Goal: Task Accomplishment & Management: Use online tool/utility

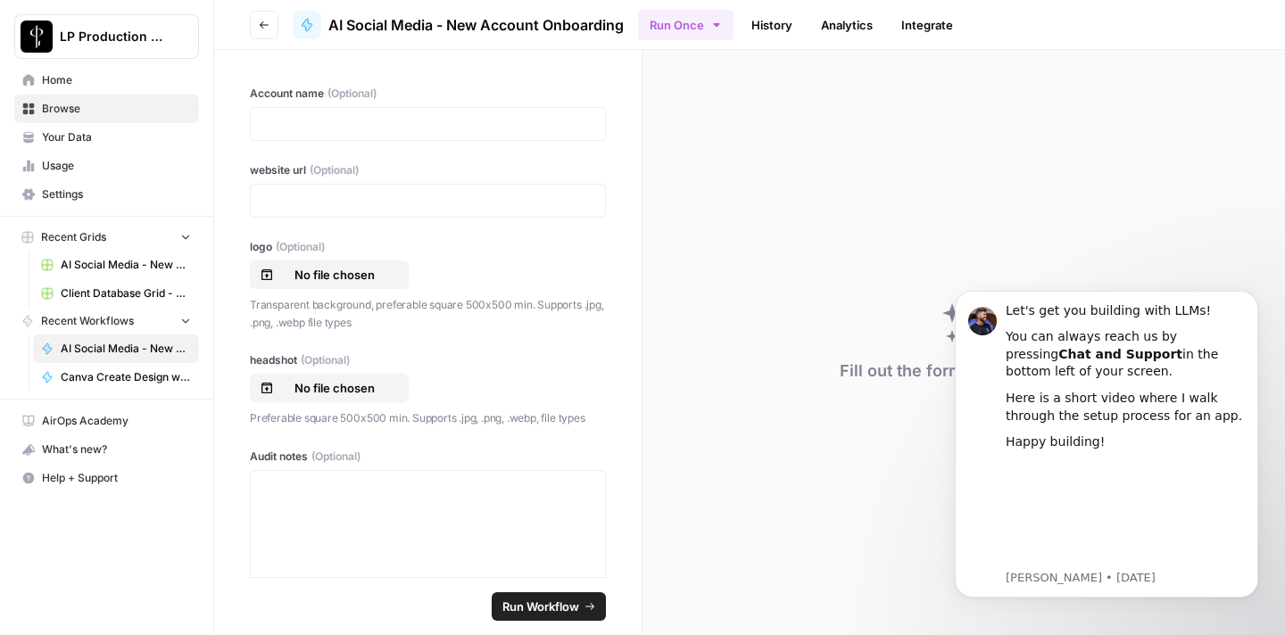
click at [316, 134] on div at bounding box center [428, 124] width 356 height 34
click at [308, 134] on div at bounding box center [428, 124] width 356 height 34
click at [327, 121] on p at bounding box center [427, 124] width 333 height 18
click at [356, 203] on p at bounding box center [427, 201] width 333 height 18
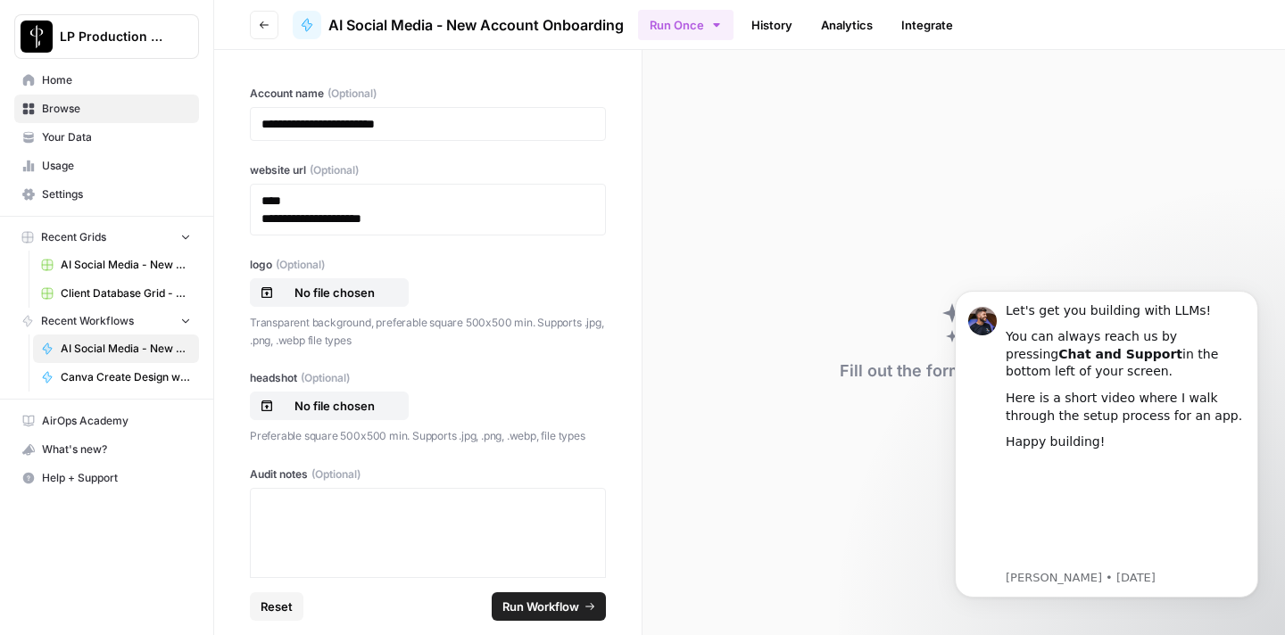
click at [258, 222] on div "**********" at bounding box center [428, 210] width 356 height 52
click at [263, 222] on p "**********" at bounding box center [427, 219] width 333 height 18
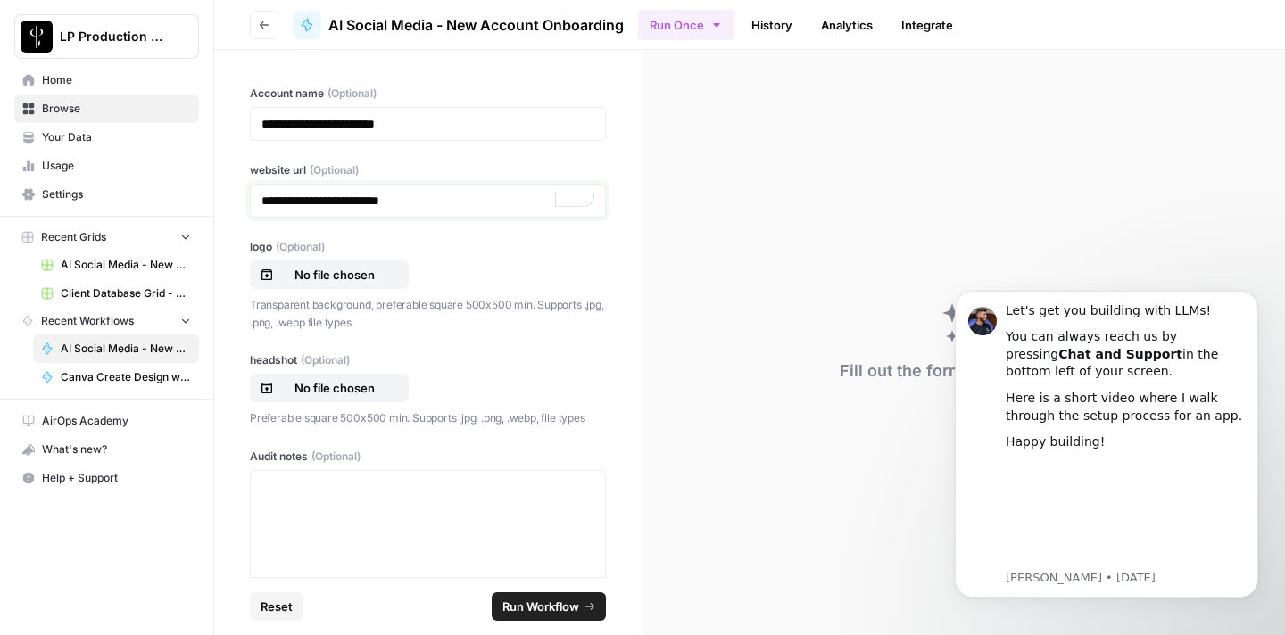
click at [465, 209] on p "**********" at bounding box center [427, 201] width 333 height 18
click at [332, 278] on p "No file chosen" at bounding box center [334, 275] width 114 height 18
click at [340, 276] on p "No file chosen" at bounding box center [334, 275] width 114 height 18
click at [368, 271] on p "No file chosen" at bounding box center [334, 275] width 114 height 18
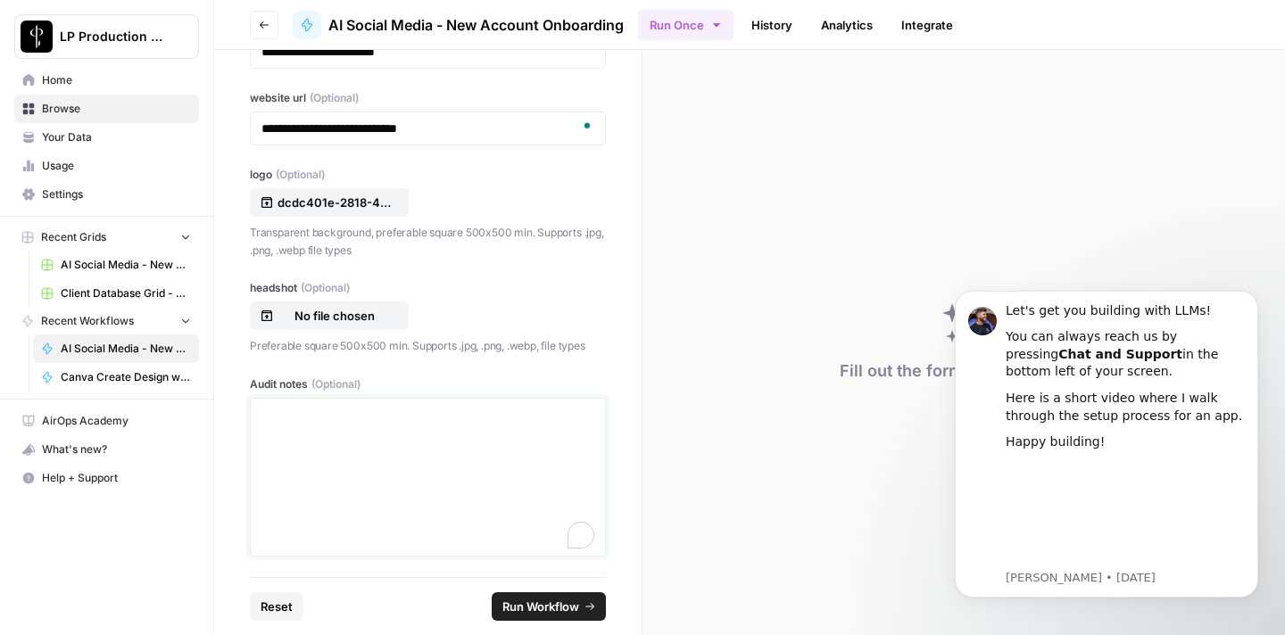
click at [324, 451] on div "To enrich screen reader interactions, please activate Accessibility in Grammarl…" at bounding box center [427, 477] width 333 height 143
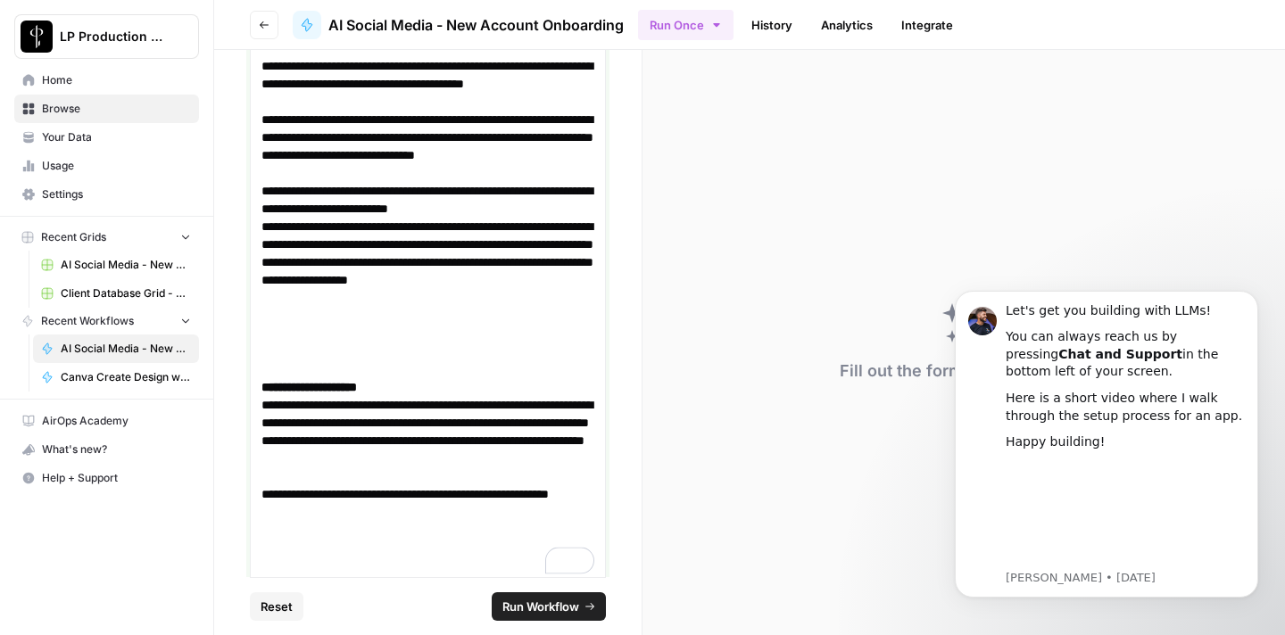
scroll to position [1803, 0]
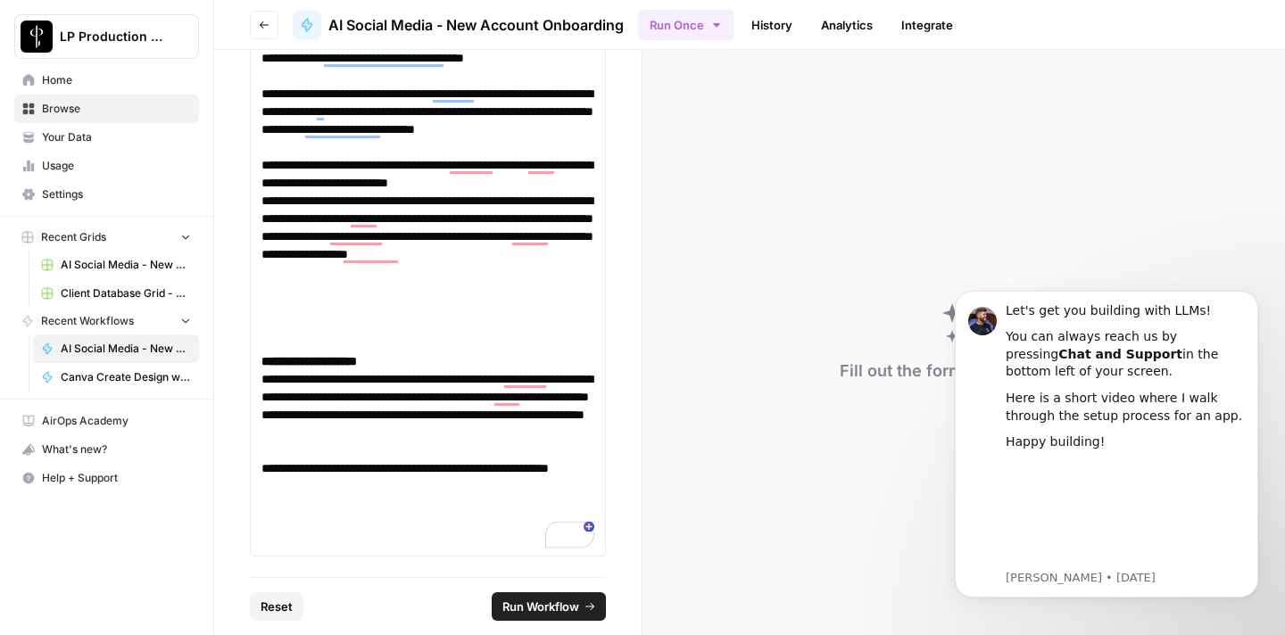
click at [554, 606] on span "Run Workflow" at bounding box center [540, 607] width 77 height 18
click at [1249, 300] on icon "Dismiss notification" at bounding box center [1253, 296] width 10 height 10
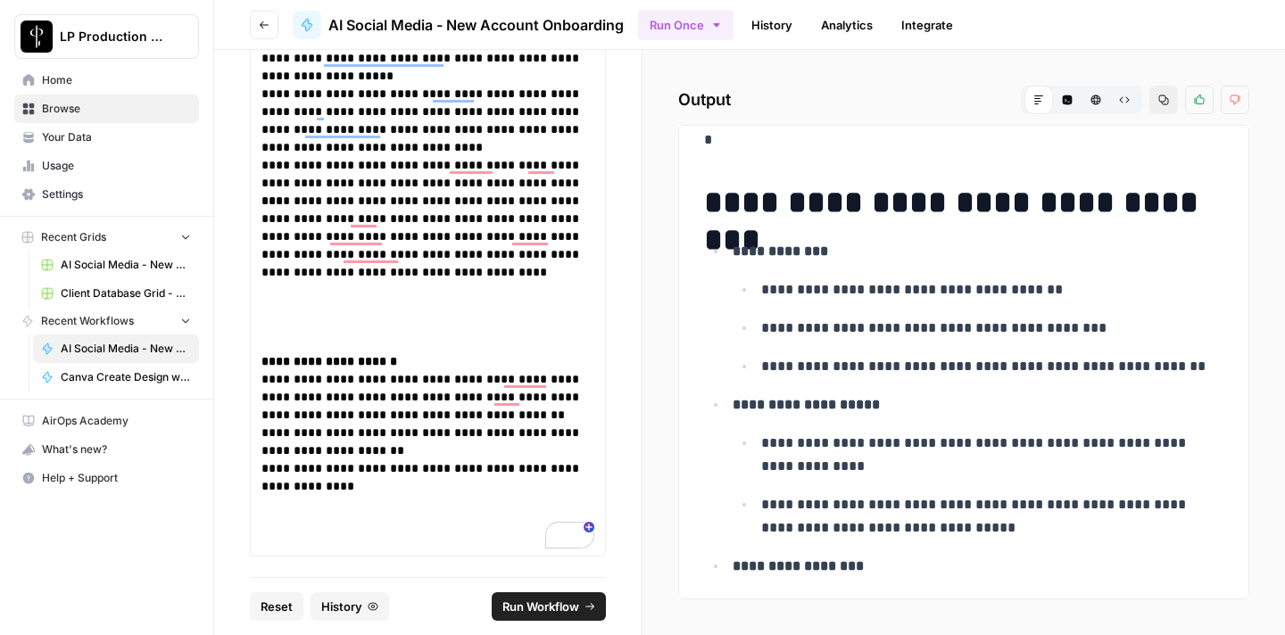
scroll to position [4487, 0]
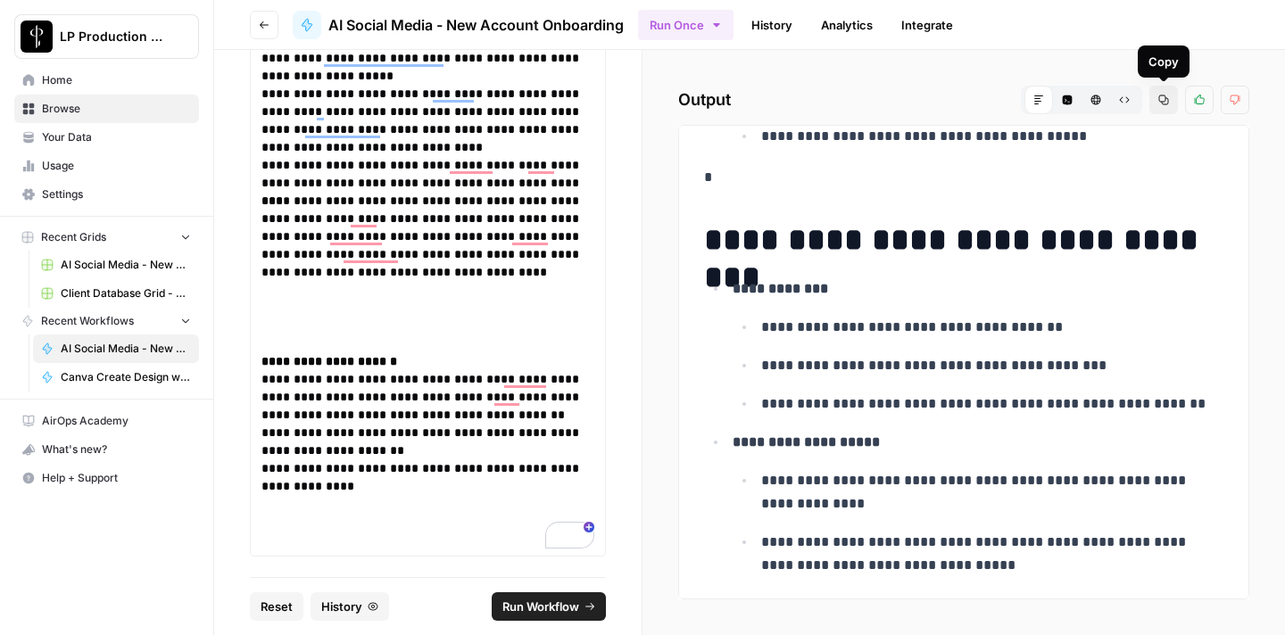
click at [1168, 101] on icon "button" at bounding box center [1164, 100] width 10 height 10
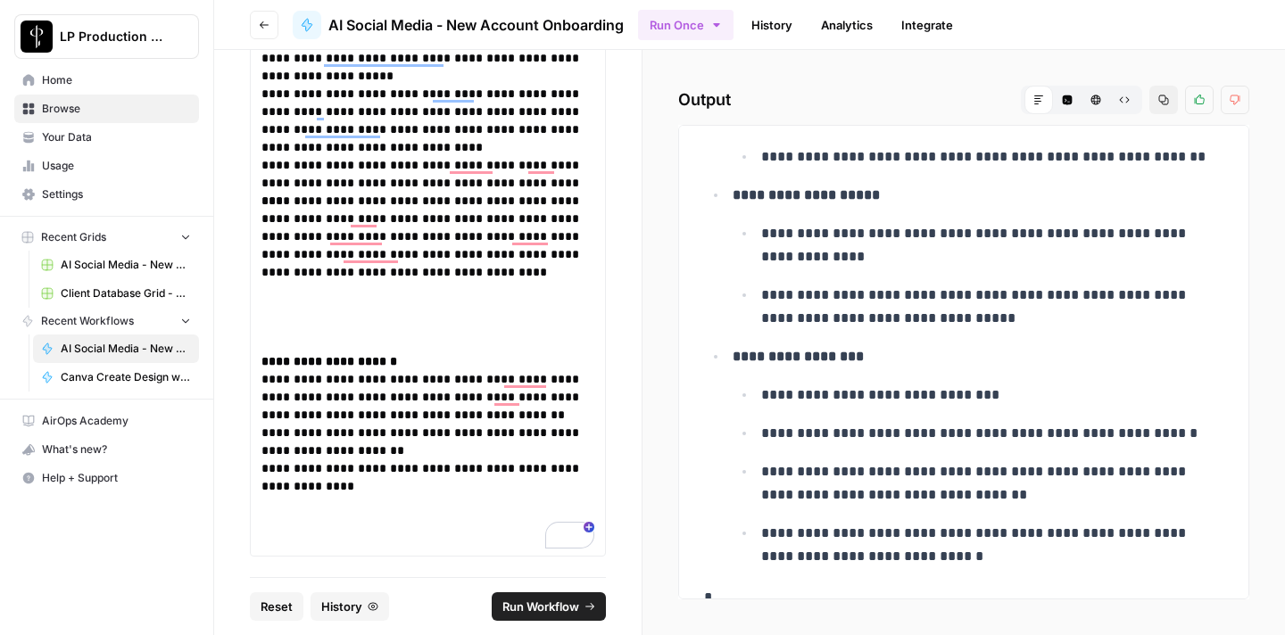
scroll to position [4757, 0]
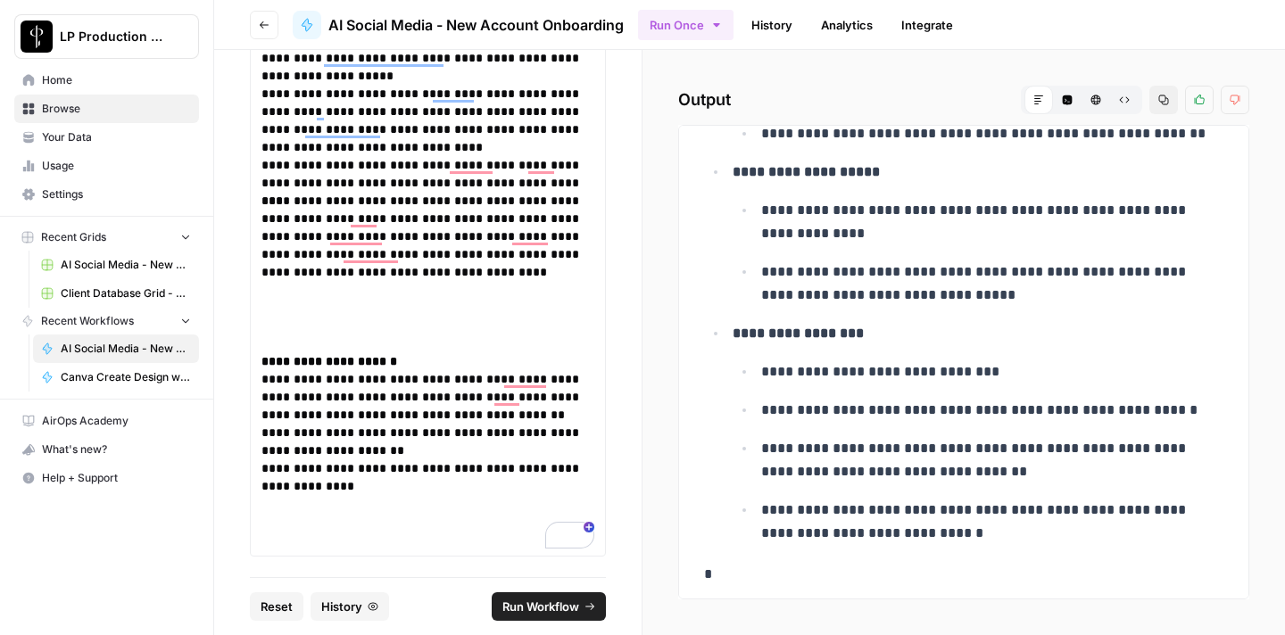
click at [510, 610] on span "Run Workflow" at bounding box center [540, 607] width 77 height 18
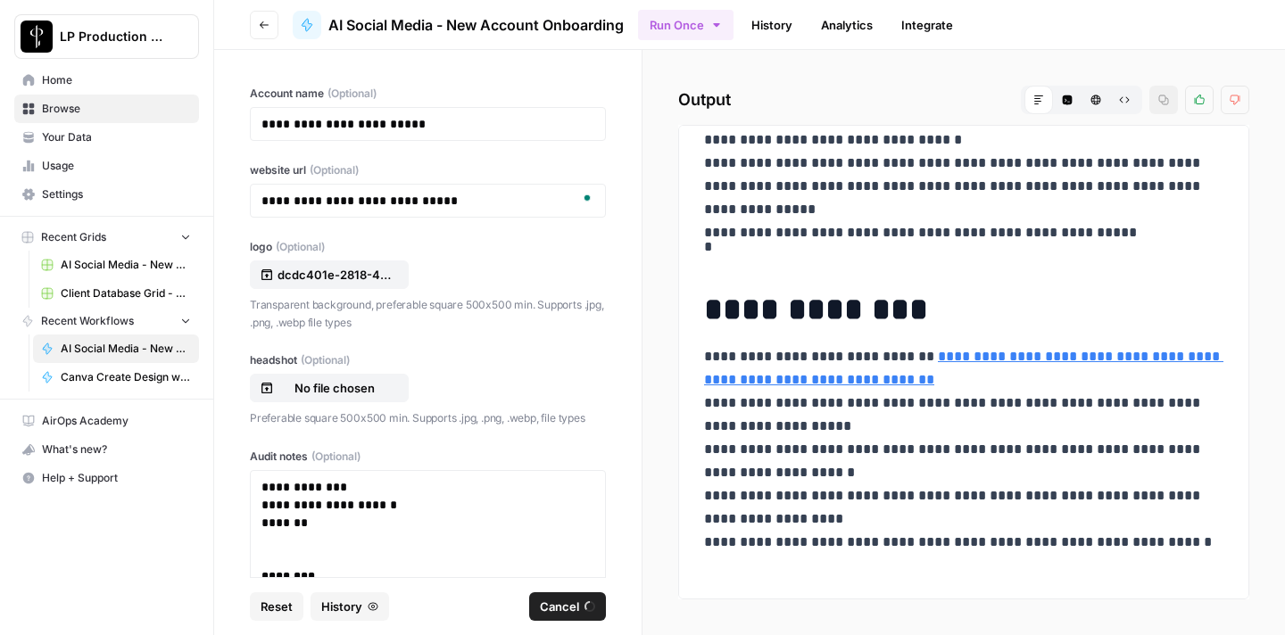
scroll to position [5597, 0]
click at [897, 519] on p "**********" at bounding box center [963, 461] width 519 height 232
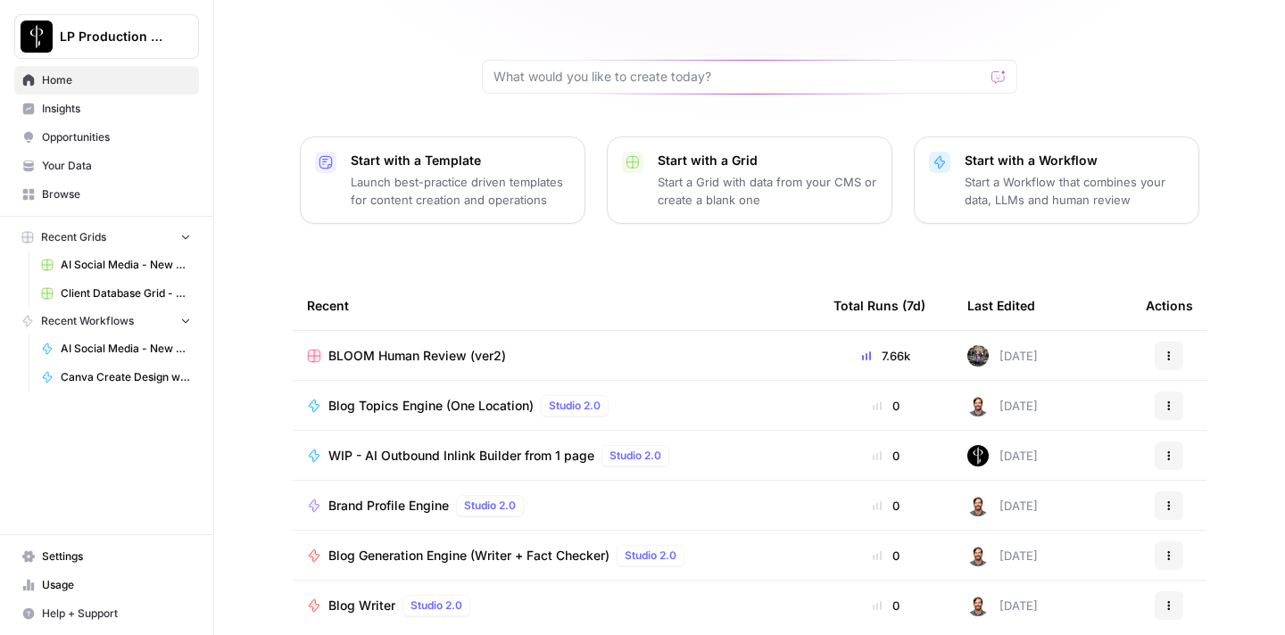
scroll to position [143, 0]
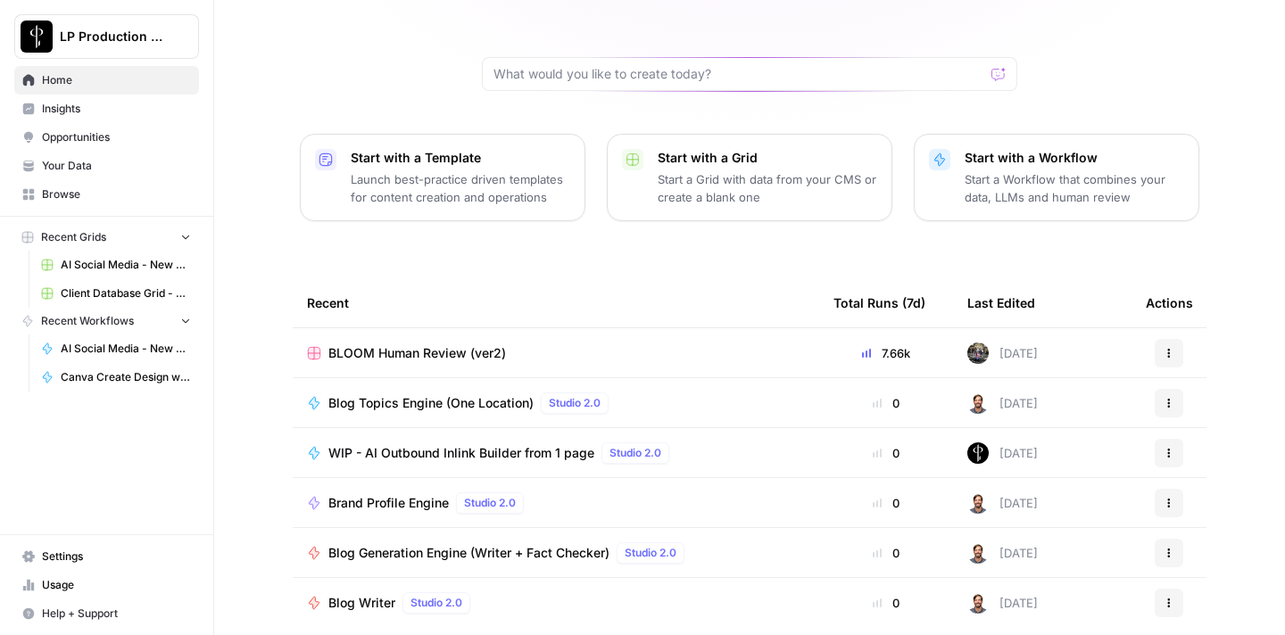
click at [122, 269] on span "AI Social Media - New Account Onboarding [temp] Grid" at bounding box center [126, 265] width 130 height 16
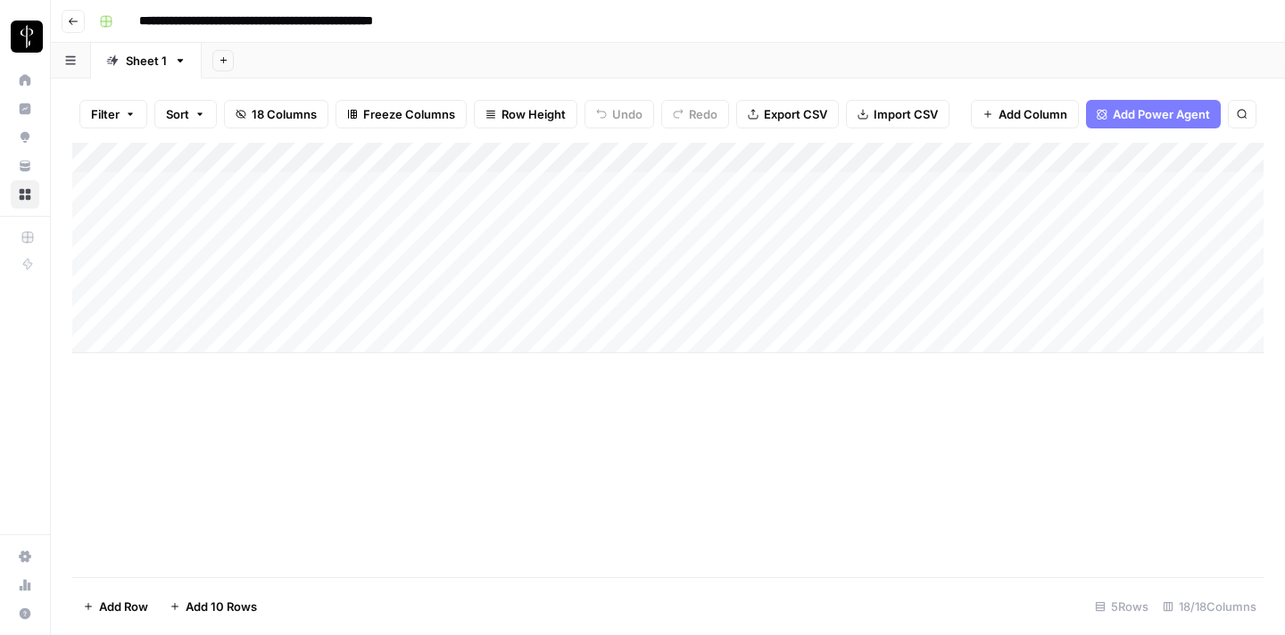
click at [219, 218] on div "Add Column" at bounding box center [667, 248] width 1191 height 211
type textarea "**********"
click at [483, 219] on div "Add Column" at bounding box center [667, 248] width 1191 height 211
click at [692, 217] on div "Add Column" at bounding box center [667, 248] width 1191 height 211
click at [809, 189] on div "Add Column" at bounding box center [667, 248] width 1191 height 211
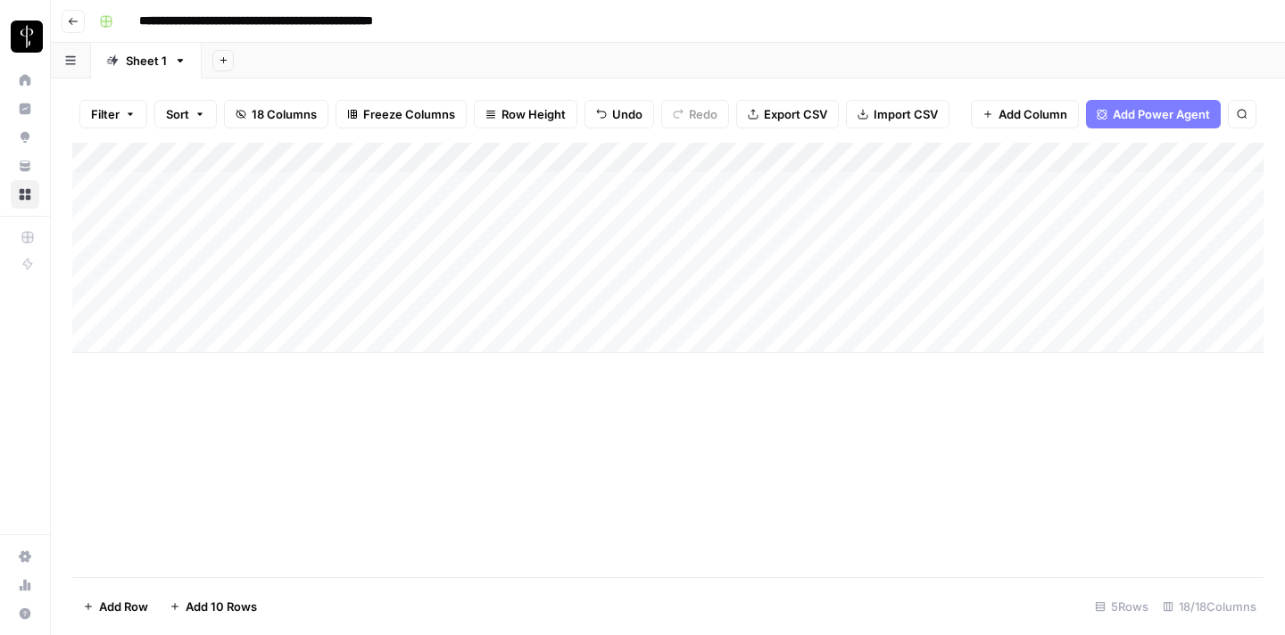
click at [809, 189] on div "Add Column" at bounding box center [667, 248] width 1191 height 211
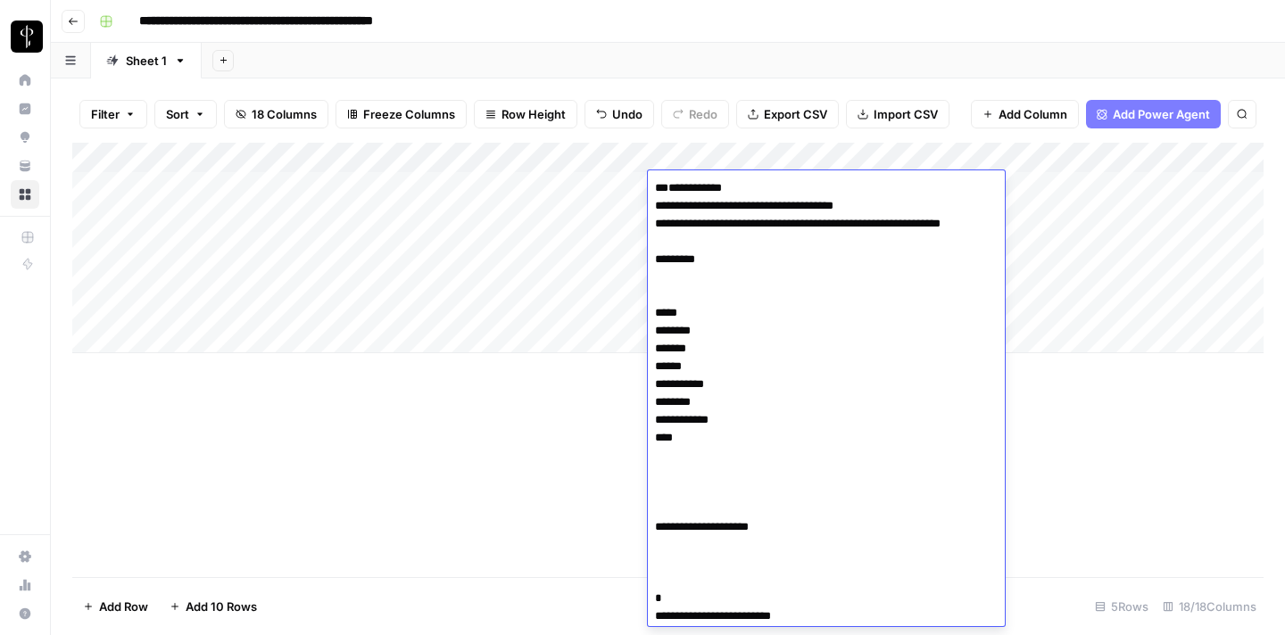
scroll to position [8282, 0]
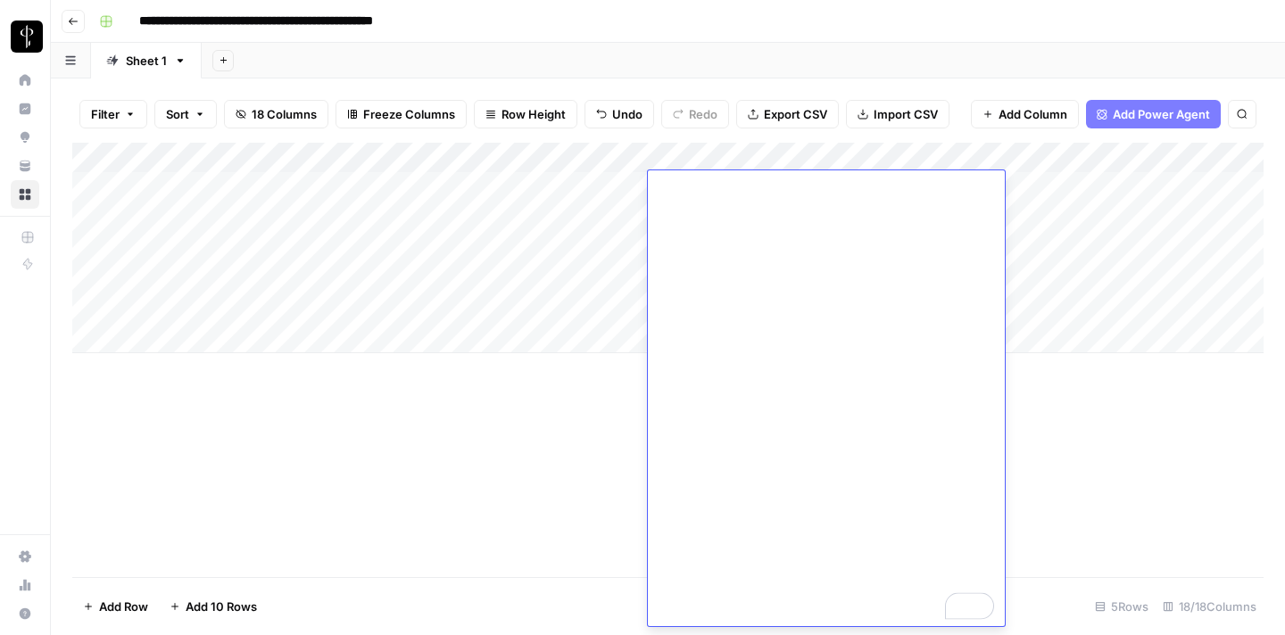
click at [604, 471] on div "Add Column" at bounding box center [667, 360] width 1191 height 434
click at [770, 219] on div "Add Column" at bounding box center [667, 248] width 1191 height 211
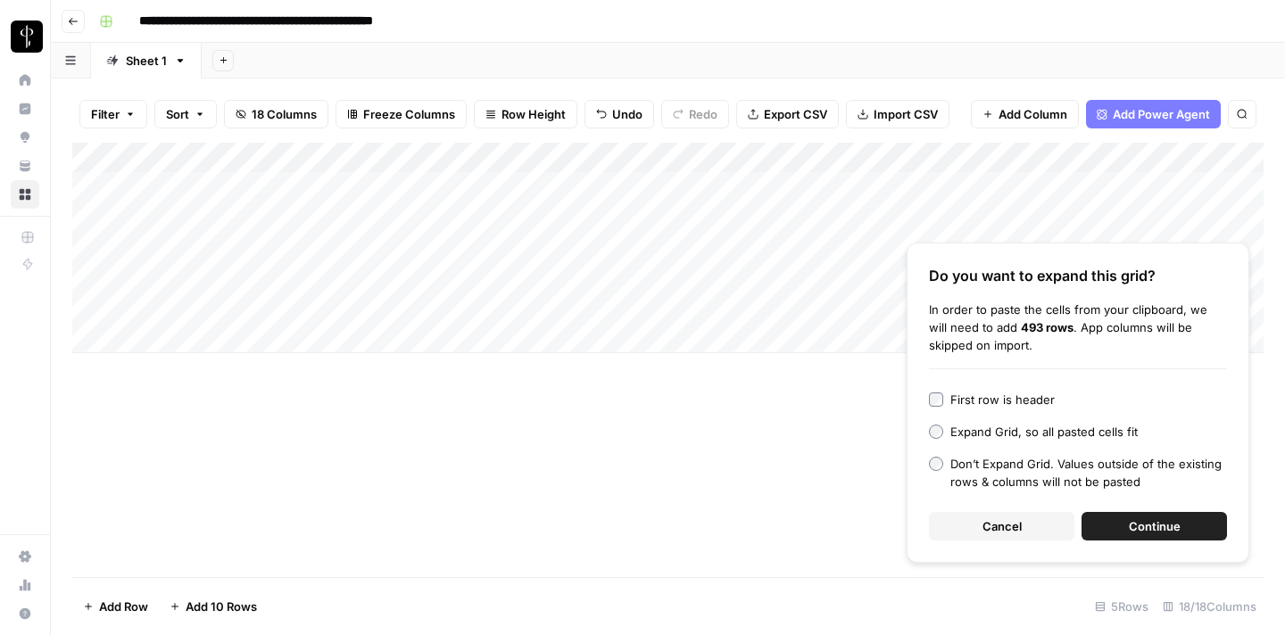
click at [1140, 518] on span "Continue" at bounding box center [1155, 526] width 52 height 18
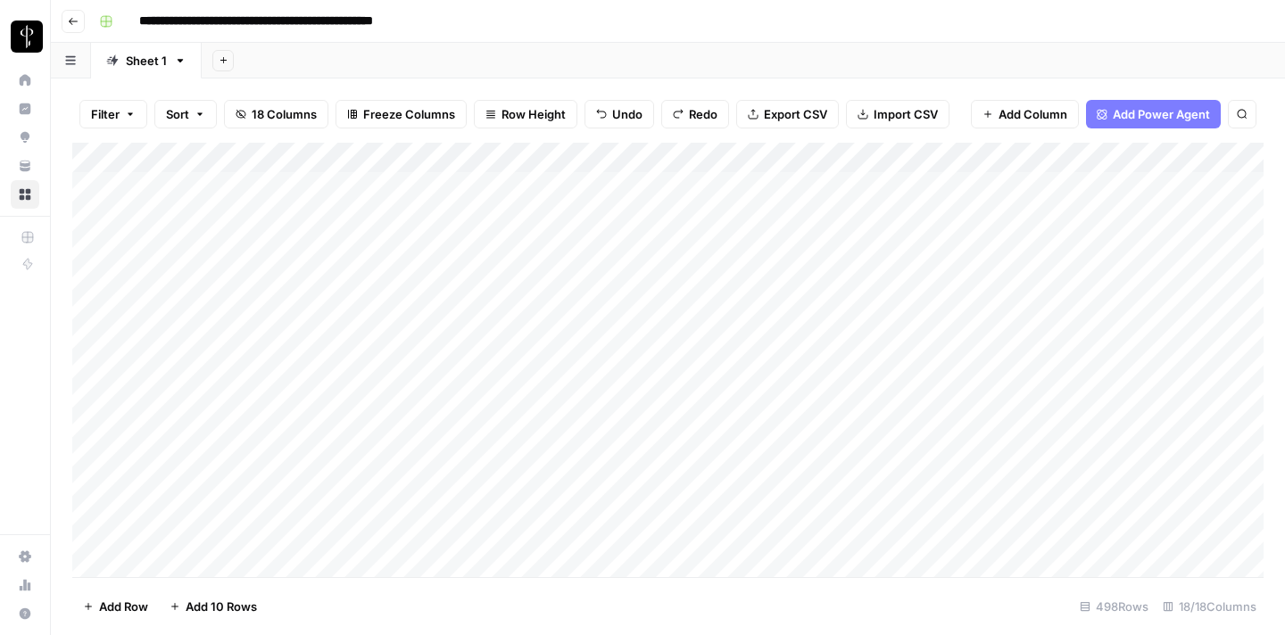
click at [782, 207] on div "Add Column" at bounding box center [667, 360] width 1191 height 434
click at [774, 188] on div "Add Column" at bounding box center [667, 360] width 1191 height 434
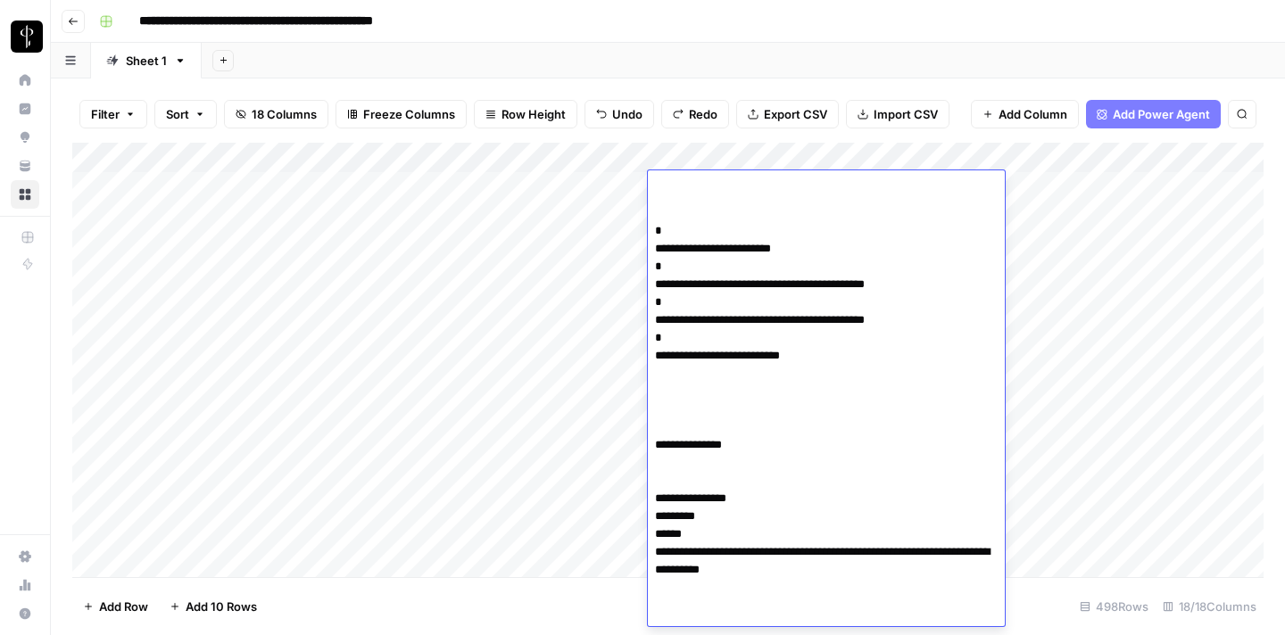
scroll to position [370, 0]
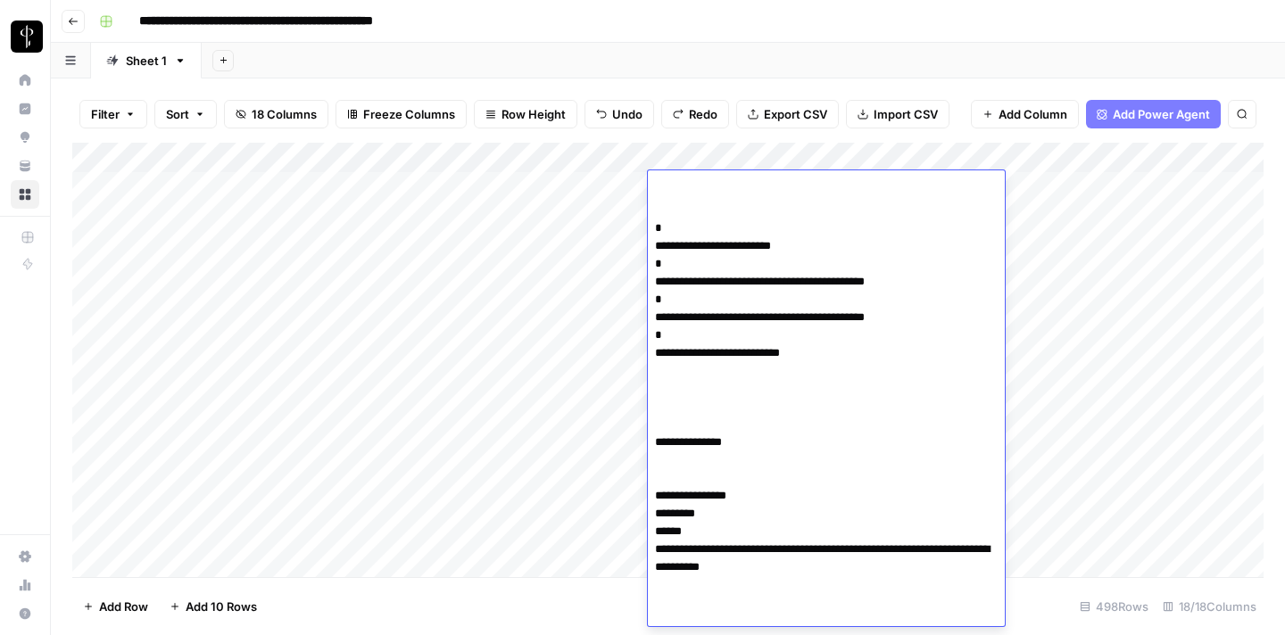
click at [531, 433] on div "Add Column" at bounding box center [667, 360] width 1191 height 434
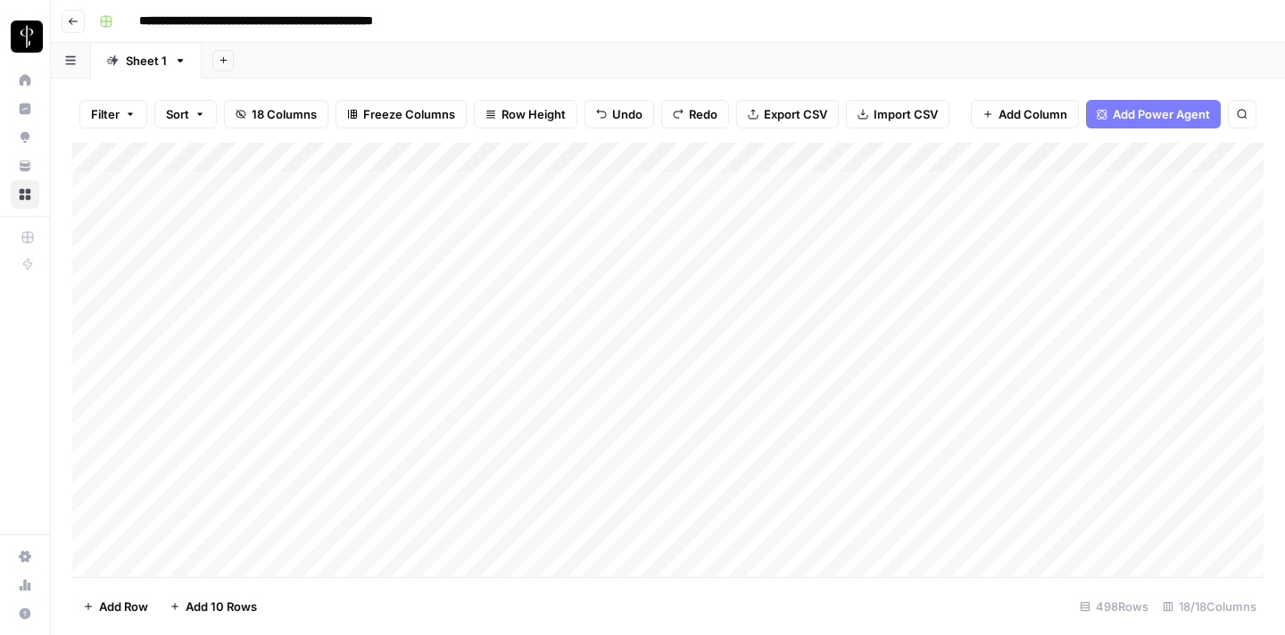
click at [705, 219] on div "Add Column" at bounding box center [667, 360] width 1191 height 434
click at [834, 217] on div "Add Column" at bounding box center [667, 360] width 1191 height 434
type textarea "**********"
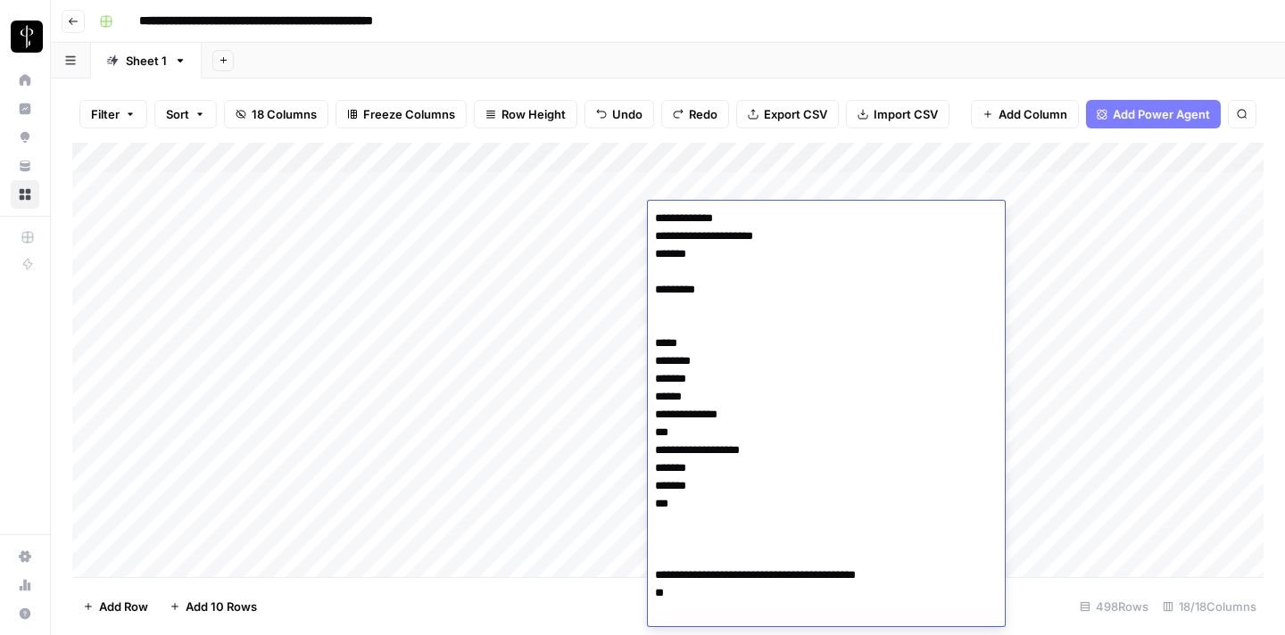
scroll to position [1365, 0]
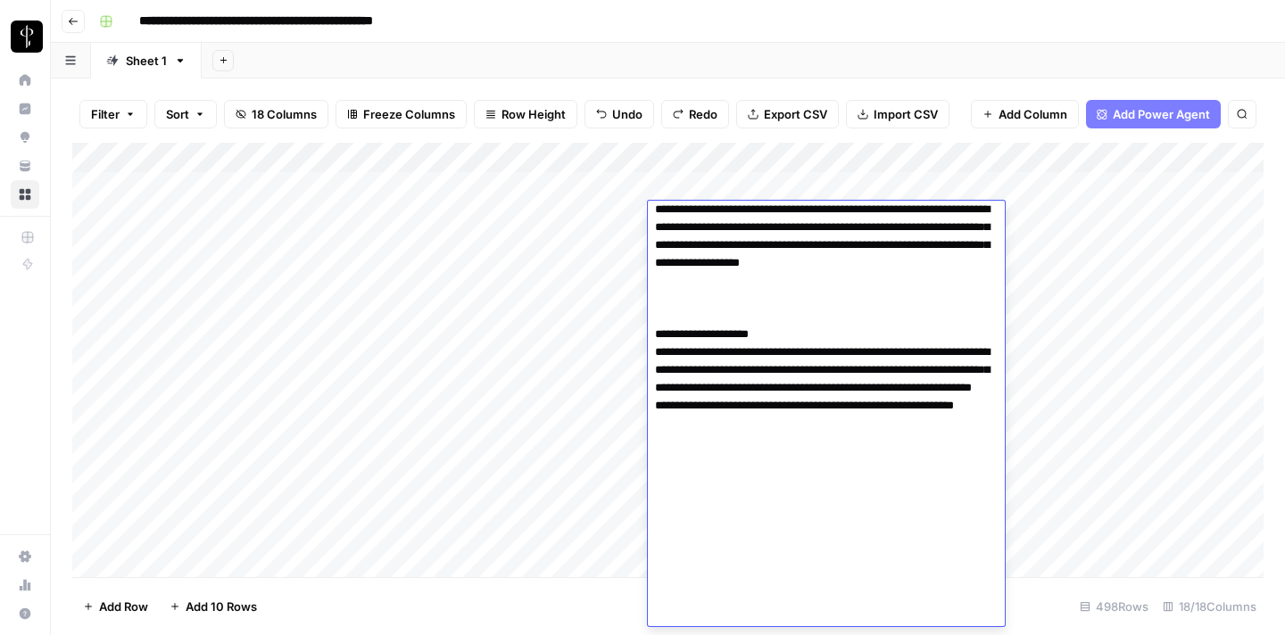
click at [568, 353] on div "Add Column" at bounding box center [667, 360] width 1191 height 434
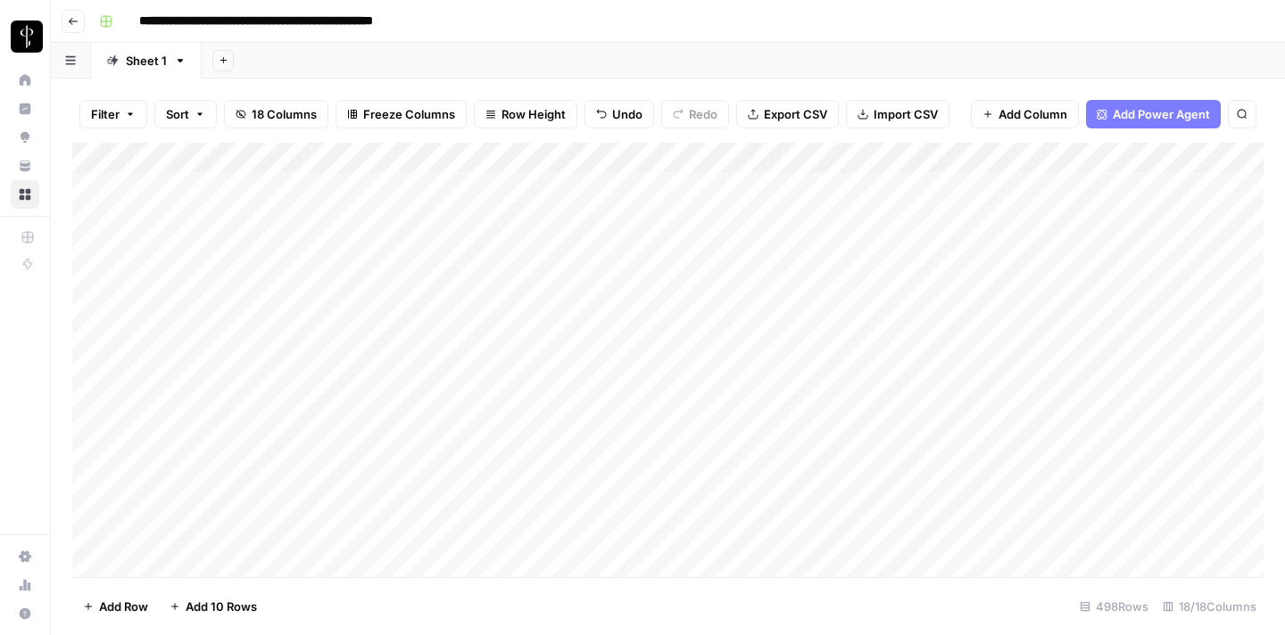
click at [922, 219] on div "Add Column" at bounding box center [667, 360] width 1191 height 434
click at [1088, 217] on div "Add Column" at bounding box center [667, 360] width 1191 height 434
click at [1088, 217] on div at bounding box center [1088, 217] width 366 height 33
click at [1044, 228] on div at bounding box center [1088, 217] width 366 height 33
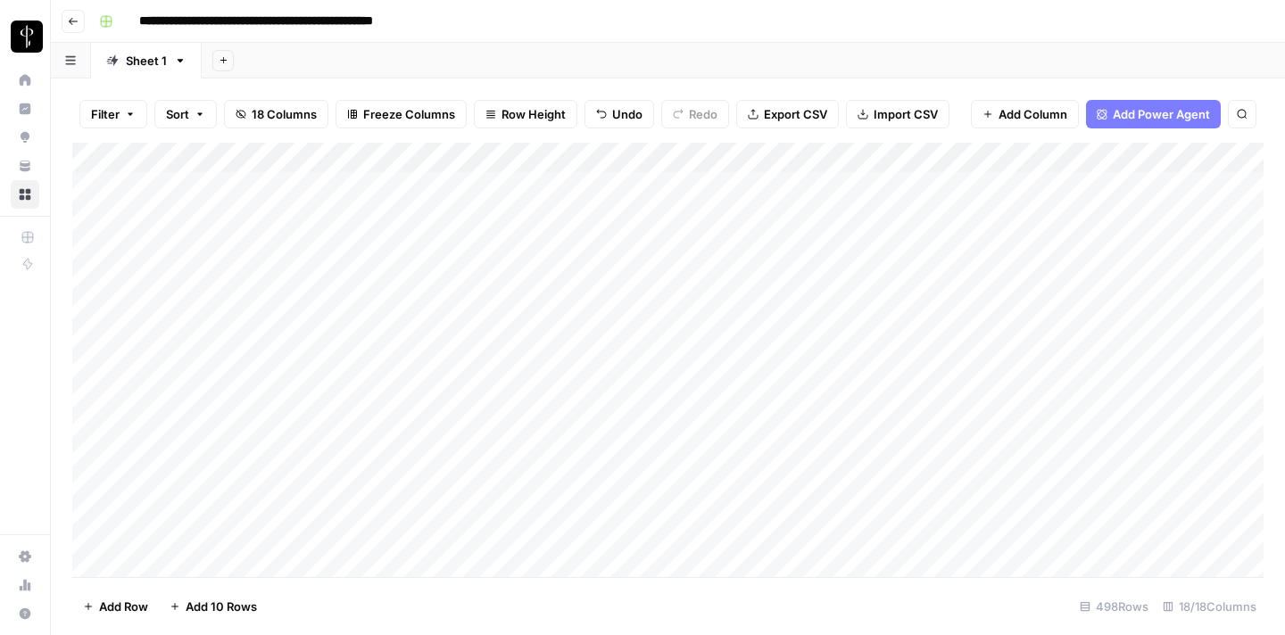
click at [921, 214] on div at bounding box center [1088, 217] width 366 height 33
click at [589, 293] on div "Add Column" at bounding box center [667, 248] width 1191 height 211
click at [310, 217] on div "Add Column" at bounding box center [667, 248] width 1191 height 211
type textarea "**********"
click at [513, 203] on div "Add Column" at bounding box center [667, 248] width 1191 height 211
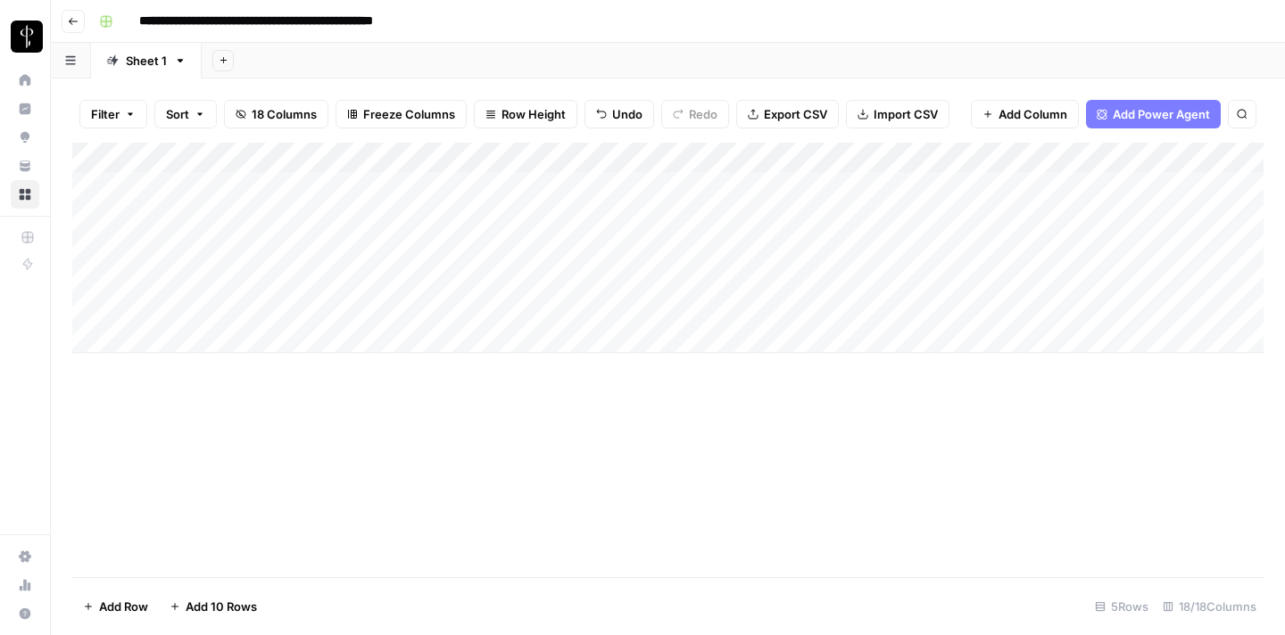
click at [525, 222] on div "Add Column" at bounding box center [667, 248] width 1191 height 211
type textarea "**********"
click at [501, 280] on div "Add Column" at bounding box center [667, 248] width 1191 height 211
click at [721, 228] on div "Add Column" at bounding box center [667, 248] width 1191 height 211
click at [716, 211] on div "Add Column" at bounding box center [667, 248] width 1191 height 211
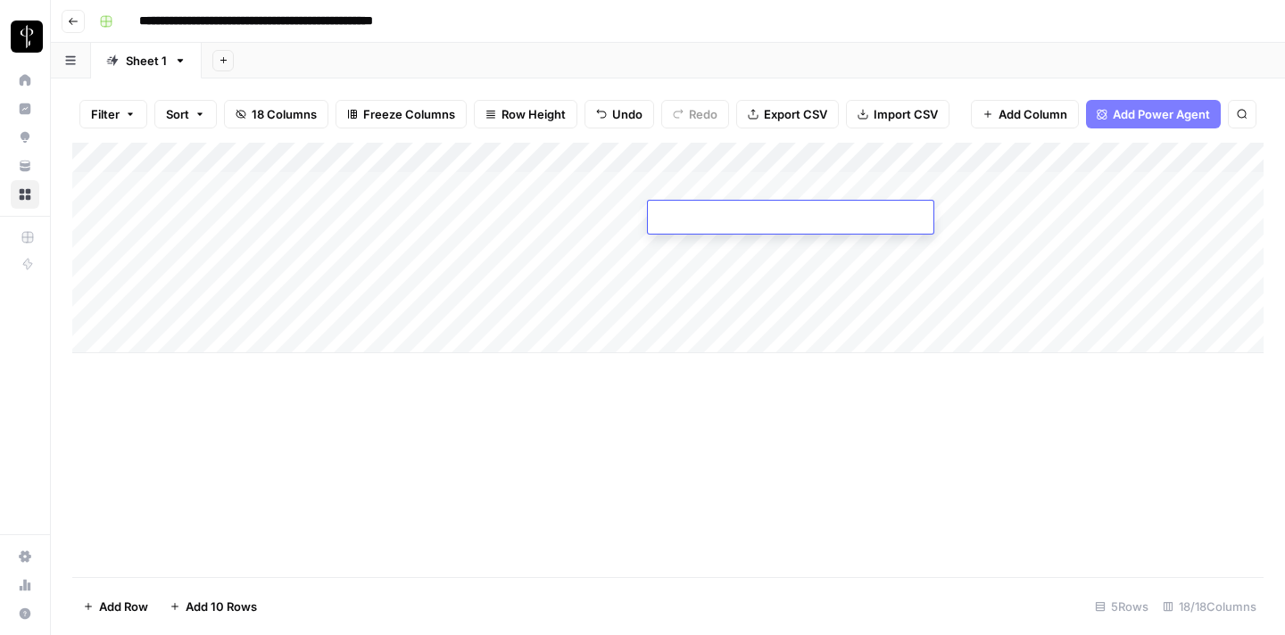
type textarea "**********"
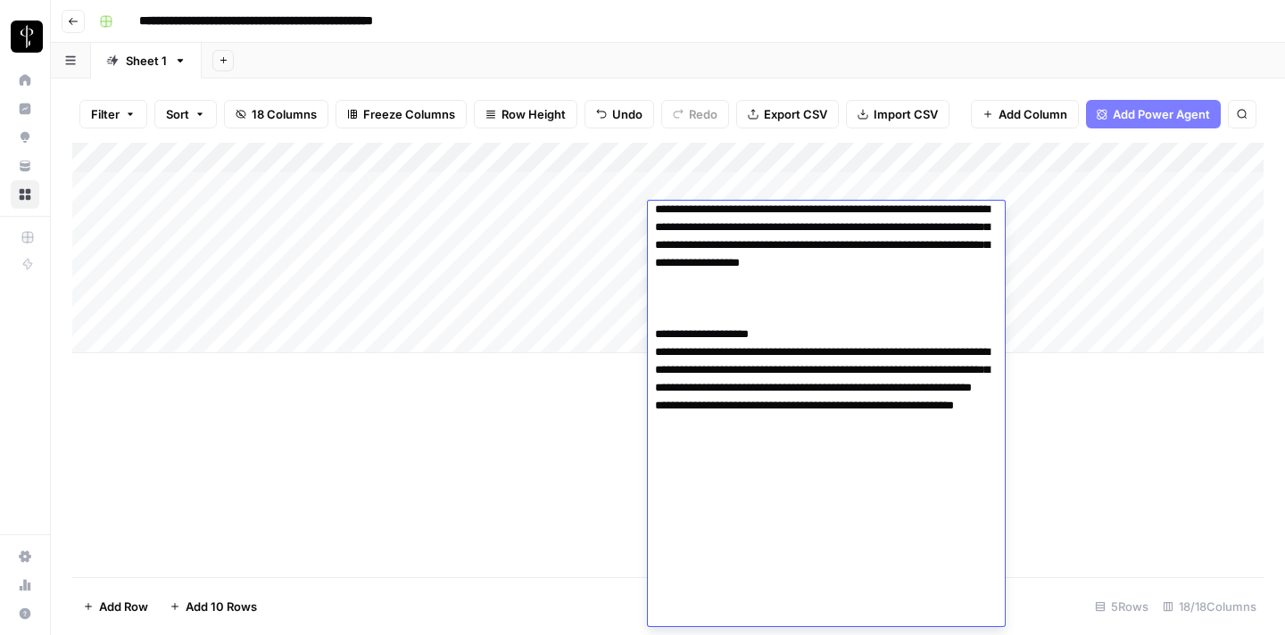
click at [615, 290] on div "Add Column" at bounding box center [667, 248] width 1191 height 211
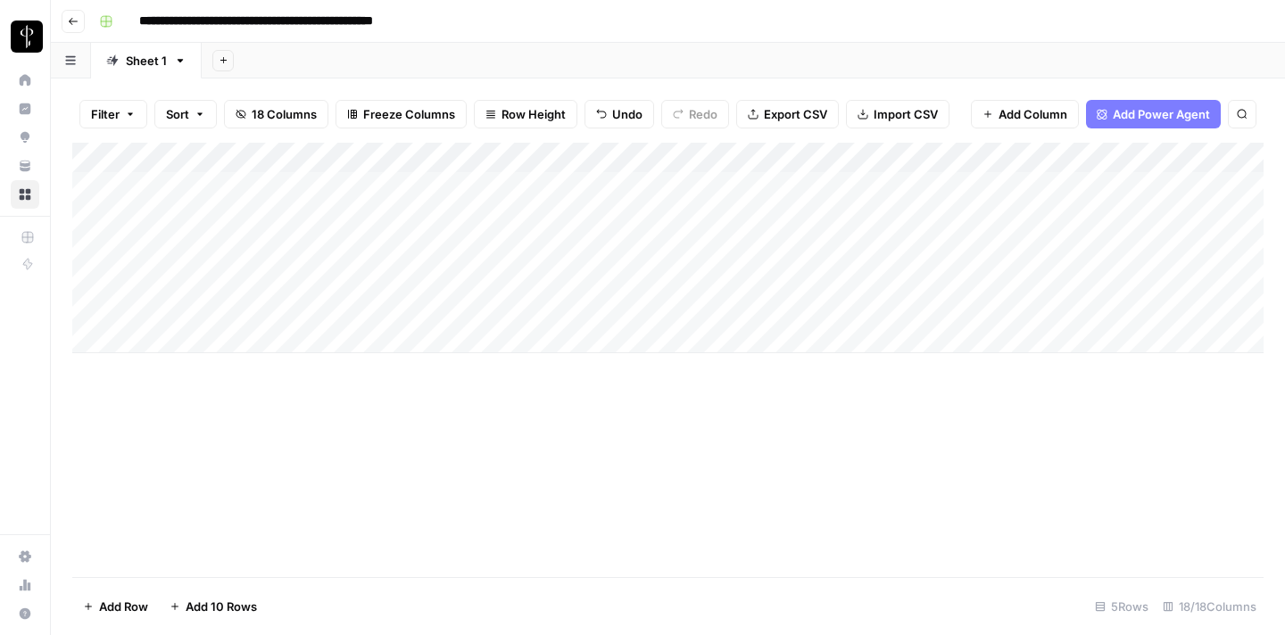
click at [964, 217] on div "Add Column" at bounding box center [667, 248] width 1191 height 211
click at [1088, 217] on div "Add Column" at bounding box center [667, 248] width 1191 height 211
click at [986, 214] on div at bounding box center [1088, 217] width 366 height 33
click at [943, 189] on div "Add Column" at bounding box center [667, 248] width 1191 height 211
click at [1250, 191] on div "Add Column" at bounding box center [667, 248] width 1191 height 211
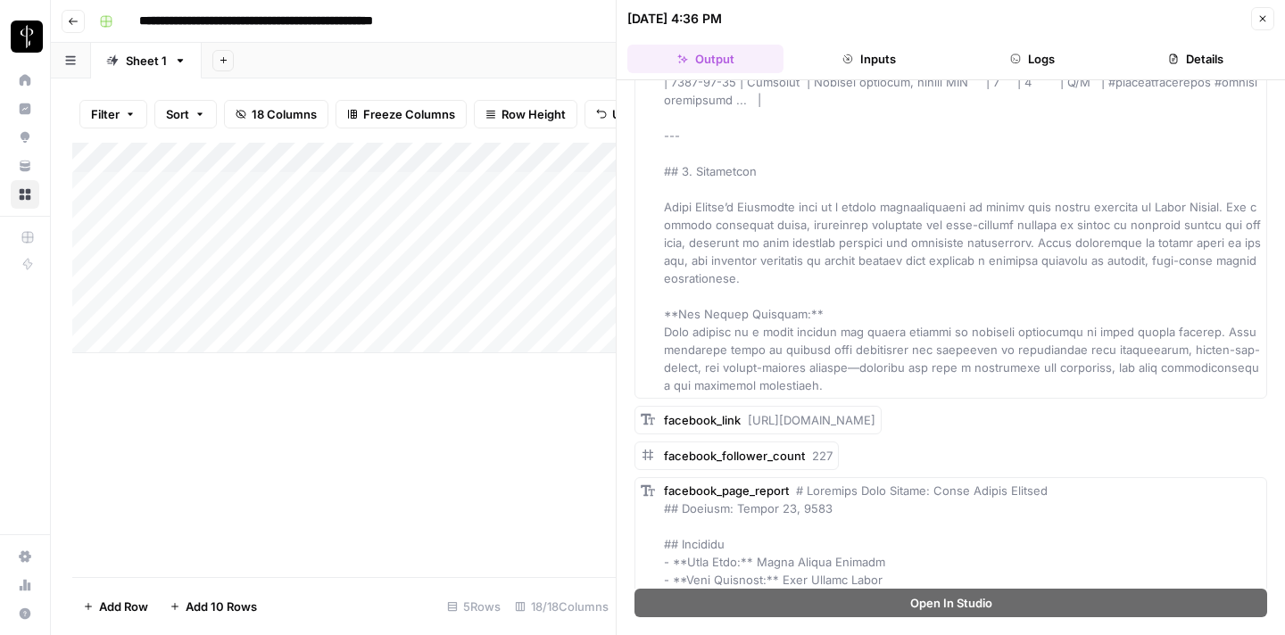
scroll to position [9772, 0]
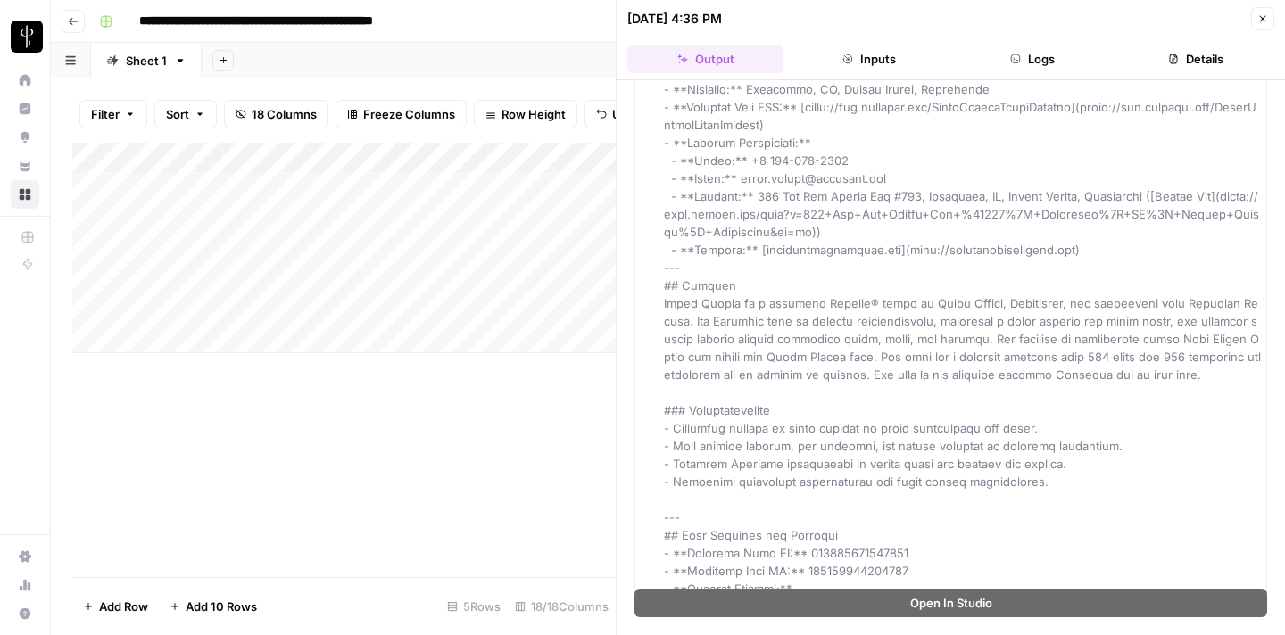
click at [482, 418] on div "Add Column" at bounding box center [343, 360] width 543 height 434
click at [568, 224] on div "Add Column" at bounding box center [343, 248] width 543 height 211
click at [590, 366] on div "Add Column" at bounding box center [343, 360] width 543 height 434
click at [1267, 19] on span "Close" at bounding box center [1267, 19] width 1 height 1
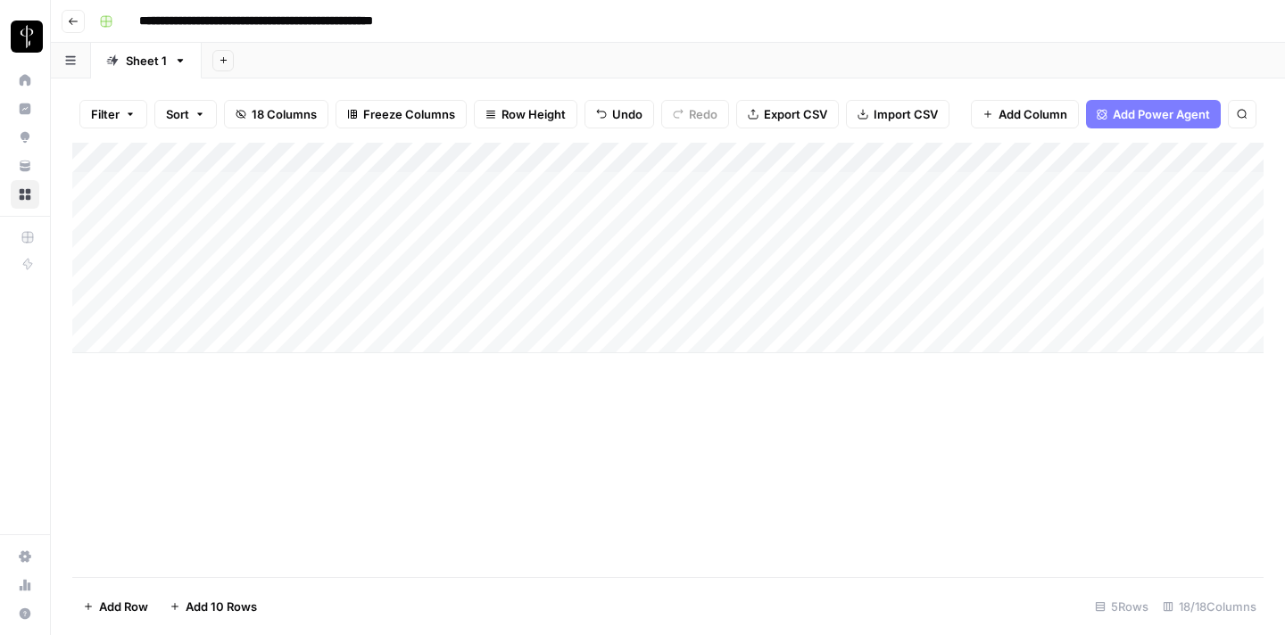
click at [1006, 226] on div "Add Column" at bounding box center [667, 248] width 1191 height 211
click at [1089, 215] on div "Add Column" at bounding box center [667, 248] width 1191 height 211
click at [1088, 219] on div at bounding box center [1088, 217] width 366 height 33
click at [1087, 217] on div at bounding box center [1088, 217] width 366 height 33
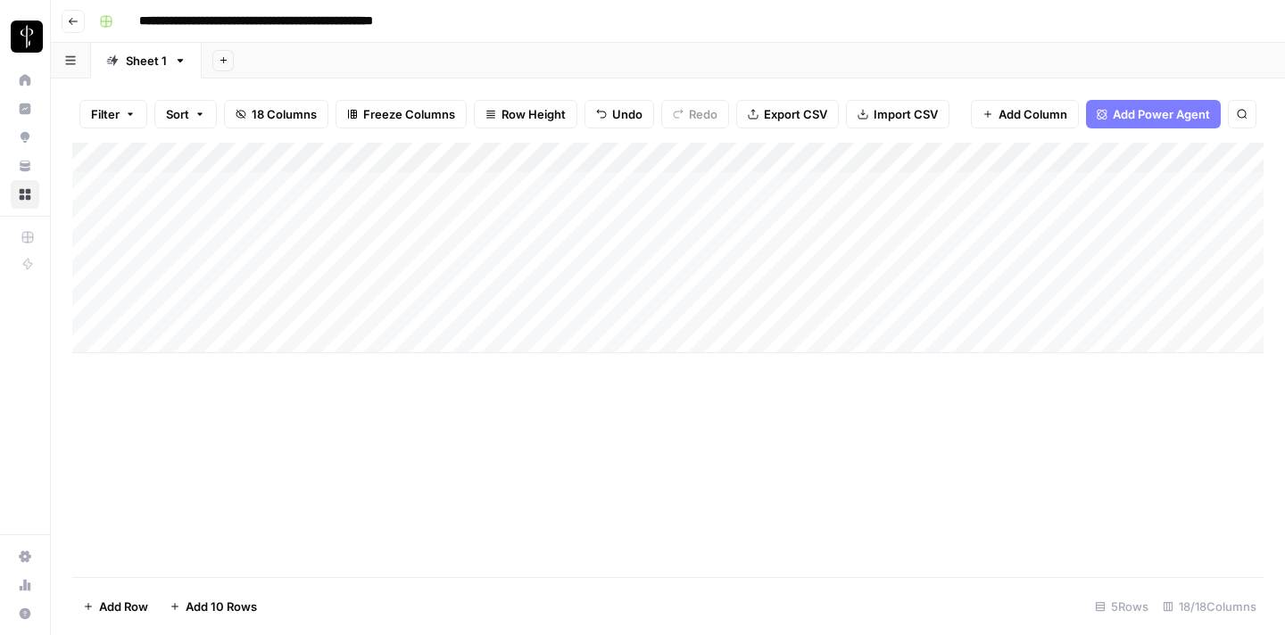
click at [328, 229] on div "Add Column" at bounding box center [667, 248] width 1191 height 211
click at [1023, 222] on div "Add Column" at bounding box center [667, 248] width 1191 height 211
click at [1088, 217] on div "Add Column" at bounding box center [667, 248] width 1191 height 211
click at [1000, 251] on div "Add Column" at bounding box center [667, 248] width 1191 height 211
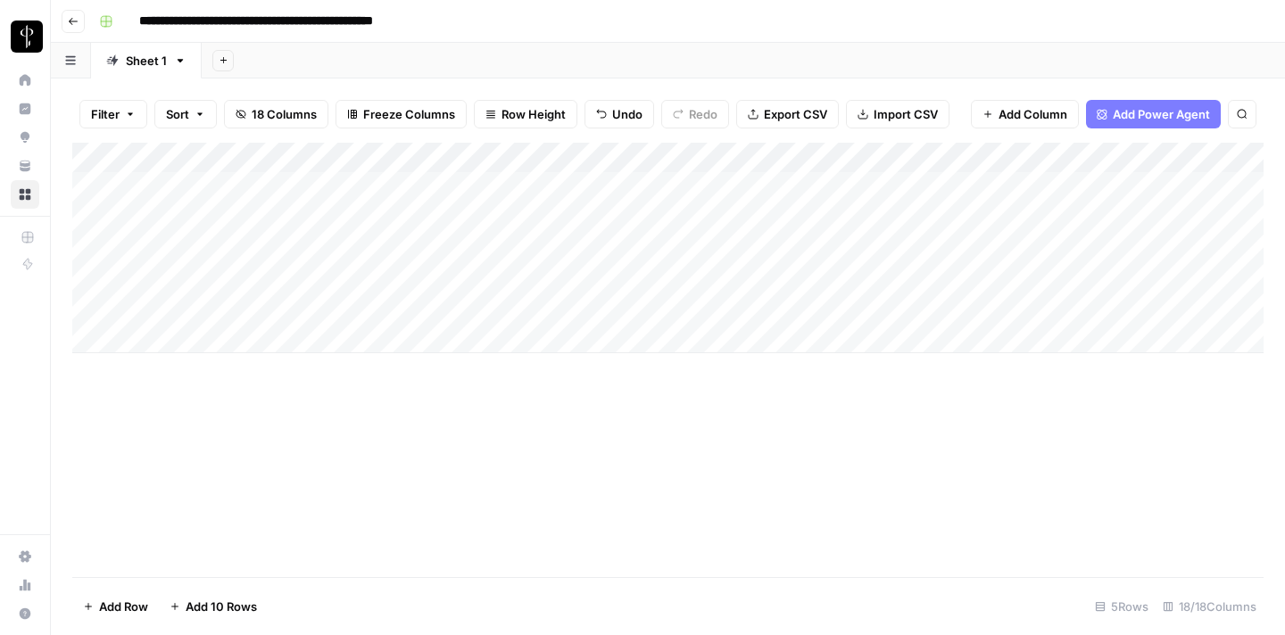
click at [1055, 224] on div "Add Column" at bounding box center [667, 248] width 1191 height 211
click at [1082, 219] on div "Add Column" at bounding box center [667, 248] width 1191 height 211
click at [1084, 219] on div at bounding box center [1088, 217] width 366 height 33
click at [1088, 214] on div at bounding box center [1088, 217] width 366 height 33
click at [1252, 154] on div "Add Column" at bounding box center [667, 248] width 1191 height 211
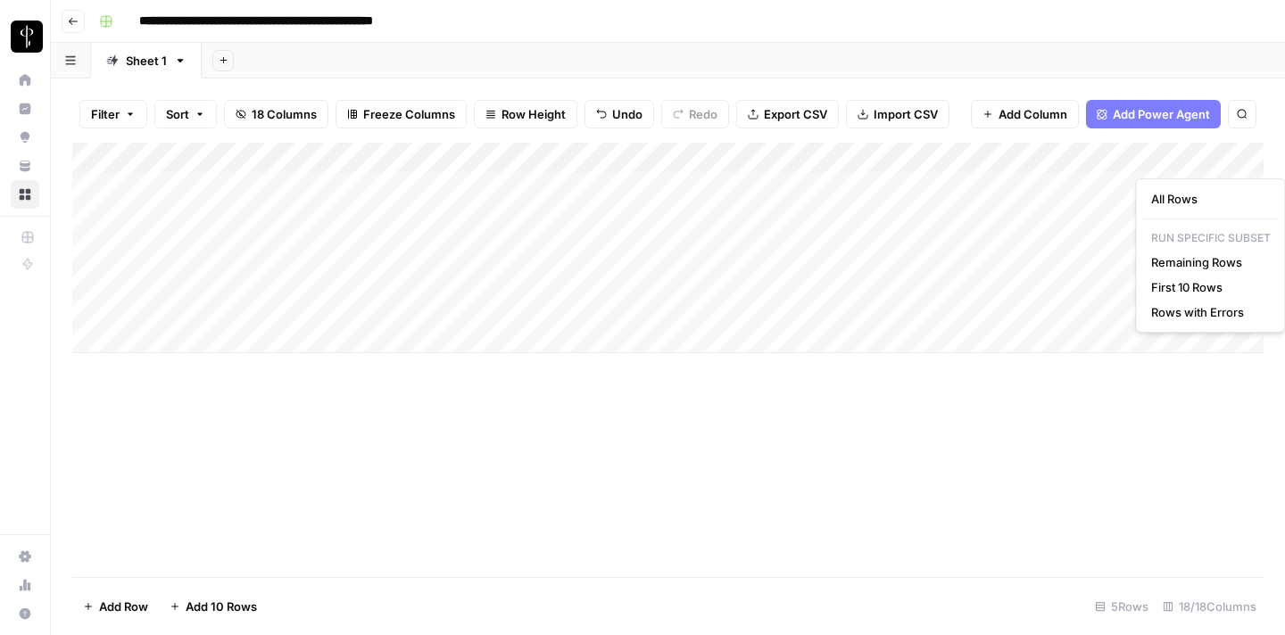
click at [850, 220] on div "Add Column" at bounding box center [667, 248] width 1191 height 211
click at [998, 233] on div "Add Column" at bounding box center [667, 248] width 1191 height 211
click at [998, 216] on div "Add Column" at bounding box center [667, 248] width 1191 height 211
click at [1082, 218] on div "Add Column" at bounding box center [667, 248] width 1191 height 211
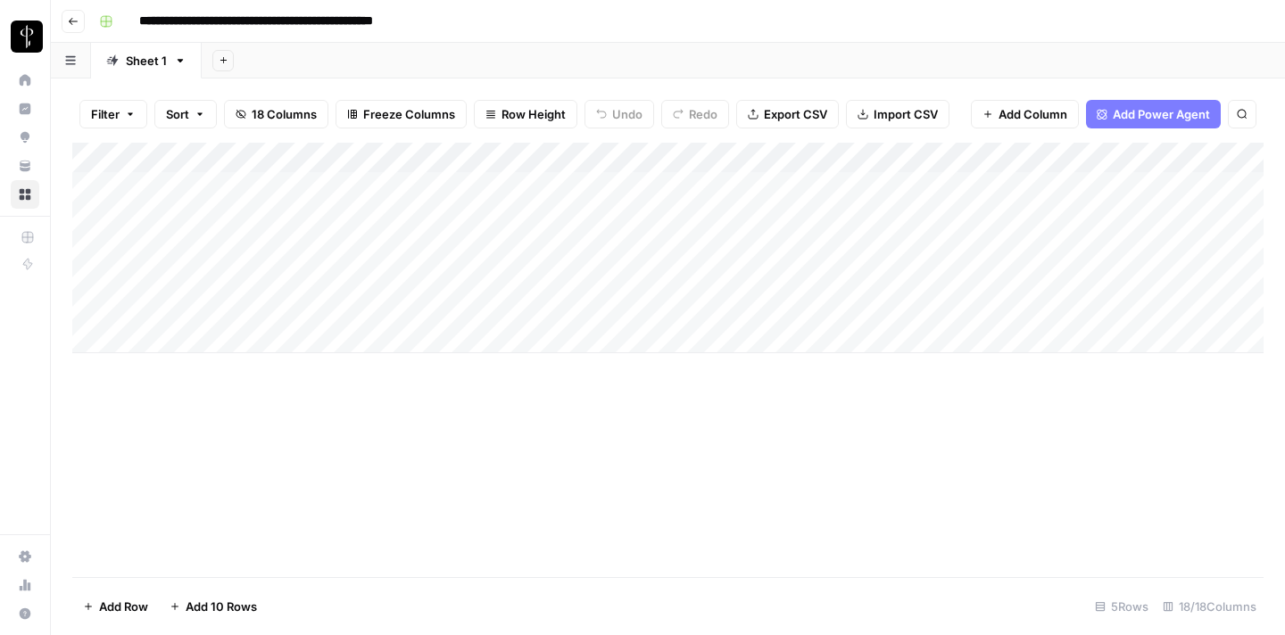
click at [956, 217] on div "Add Column" at bounding box center [667, 248] width 1191 height 211
click at [1081, 215] on div "Add Column" at bounding box center [667, 248] width 1191 height 211
click at [1088, 215] on div at bounding box center [1088, 217] width 366 height 33
click at [1088, 216] on div at bounding box center [1088, 217] width 366 height 33
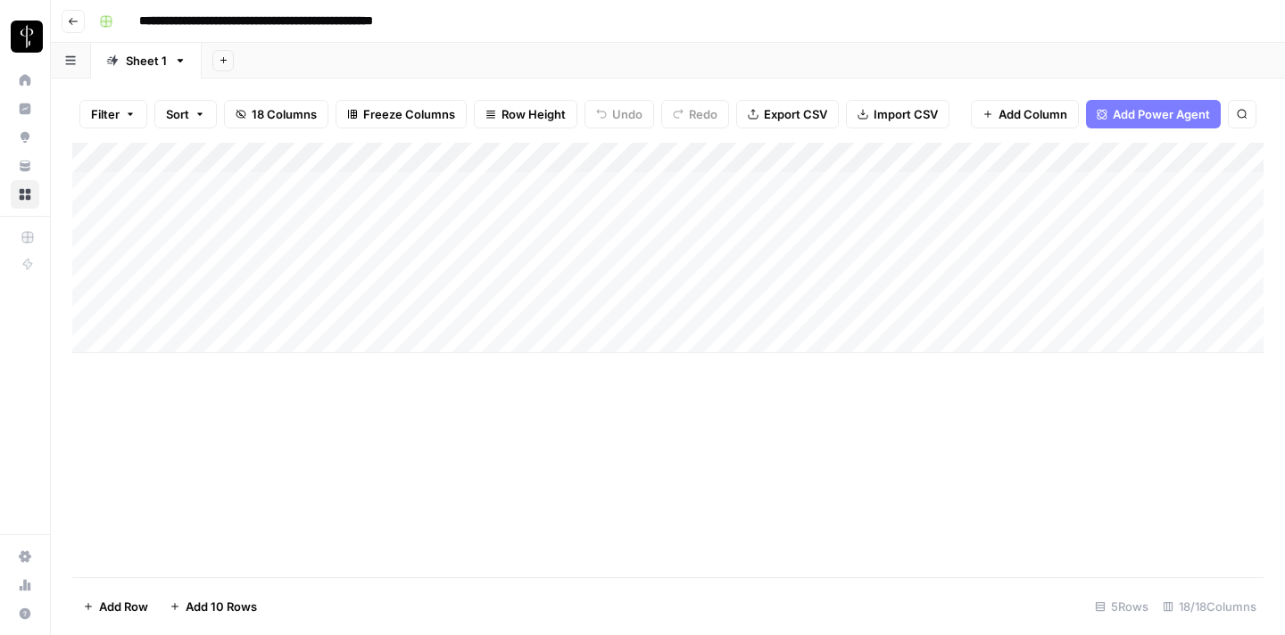
click at [1088, 216] on div at bounding box center [1088, 217] width 366 height 33
click at [300, 199] on div "Add Column" at bounding box center [667, 248] width 1191 height 211
click at [300, 209] on div "Add Column" at bounding box center [667, 248] width 1191 height 211
click at [961, 211] on div "Add Column" at bounding box center [667, 248] width 1191 height 211
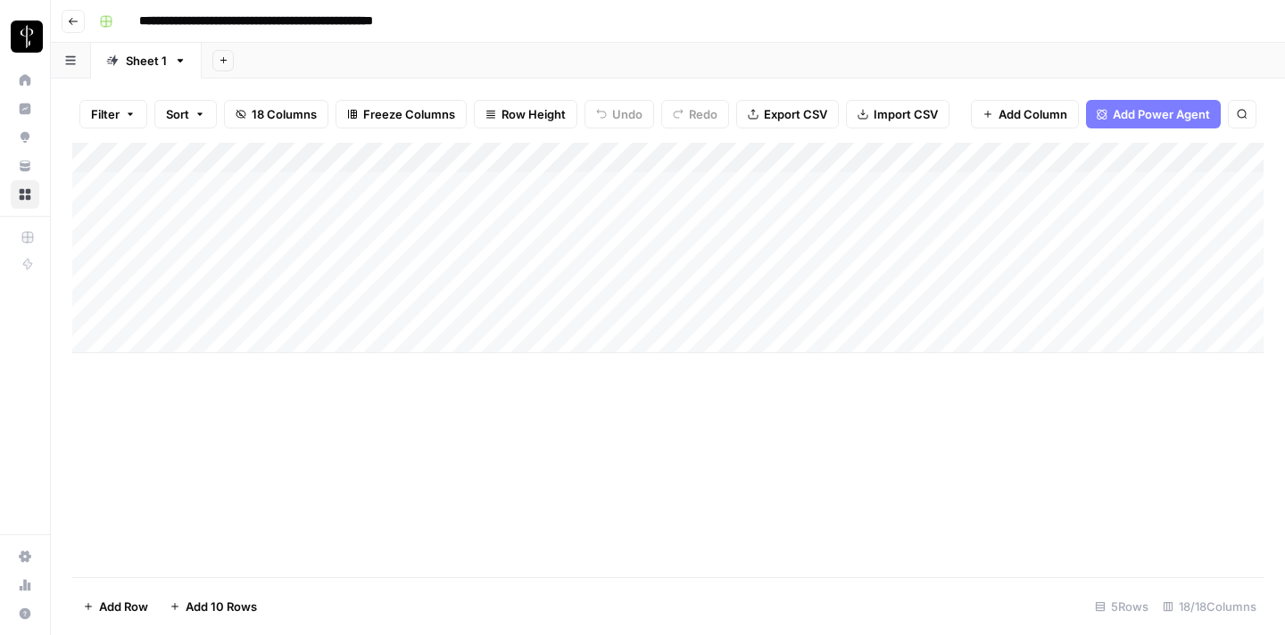
click at [1088, 215] on div "Add Column" at bounding box center [667, 248] width 1191 height 211
click at [1084, 212] on div at bounding box center [1088, 217] width 366 height 33
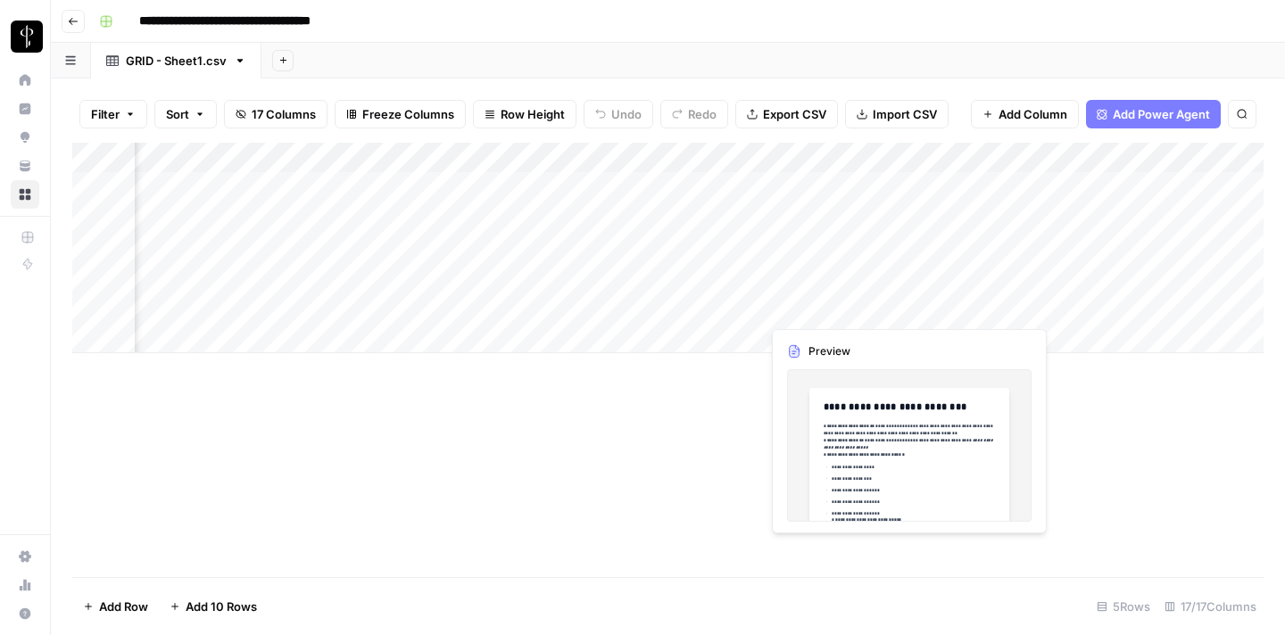
scroll to position [0, 236]
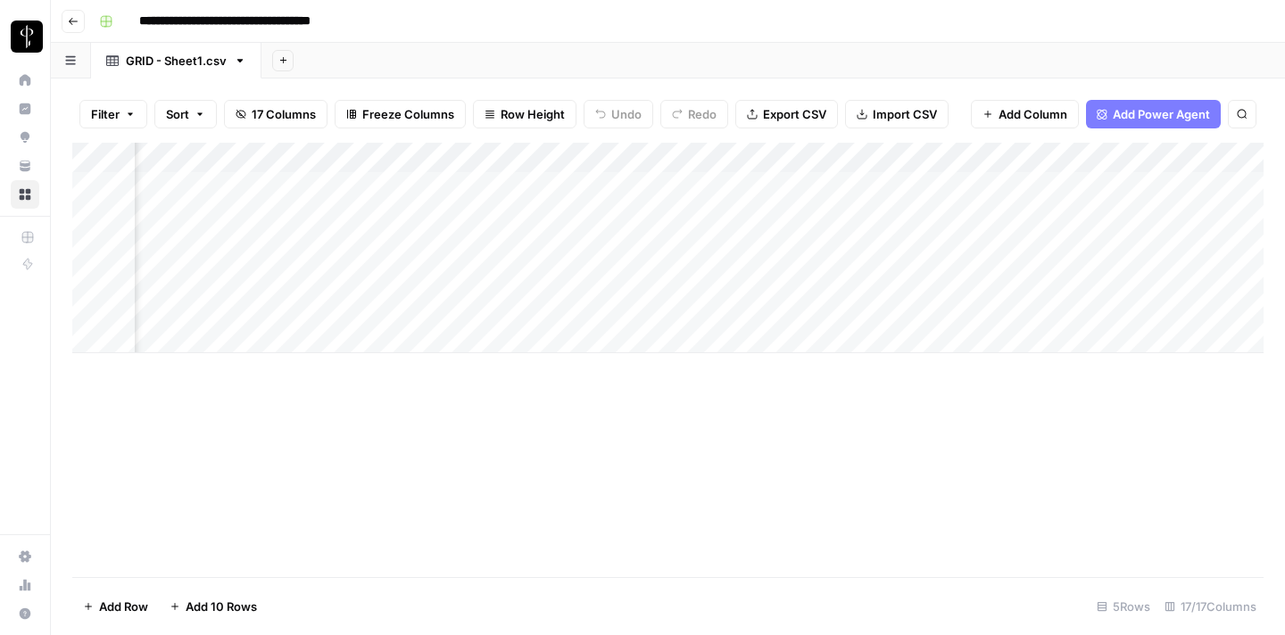
click at [990, 307] on div "Add Column" at bounding box center [667, 248] width 1191 height 211
click at [728, 294] on div "Add Column" at bounding box center [667, 248] width 1191 height 211
click at [914, 311] on div "Add Column" at bounding box center [667, 248] width 1191 height 211
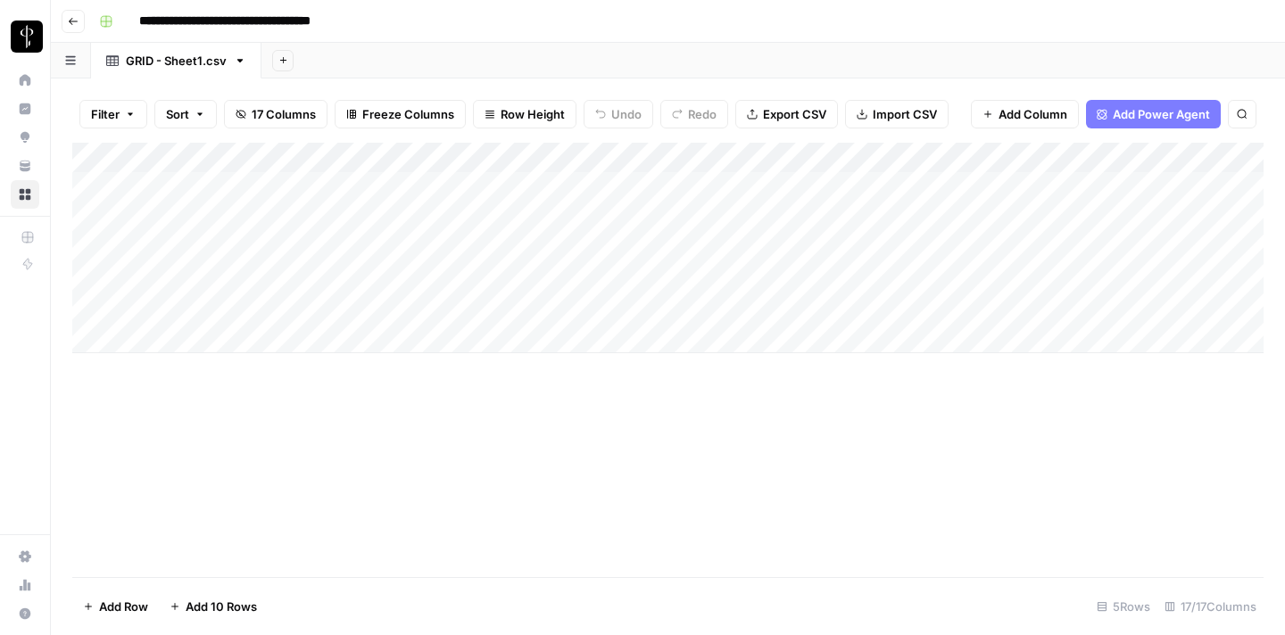
click at [238, 315] on div "Add Column" at bounding box center [667, 248] width 1191 height 211
click at [360, 313] on div "Add Column" at bounding box center [667, 248] width 1191 height 211
click at [1104, 310] on div "Add Column" at bounding box center [667, 248] width 1191 height 211
click at [232, 276] on div "Add Column" at bounding box center [667, 248] width 1191 height 211
click at [386, 278] on div "Add Column" at bounding box center [667, 248] width 1191 height 211
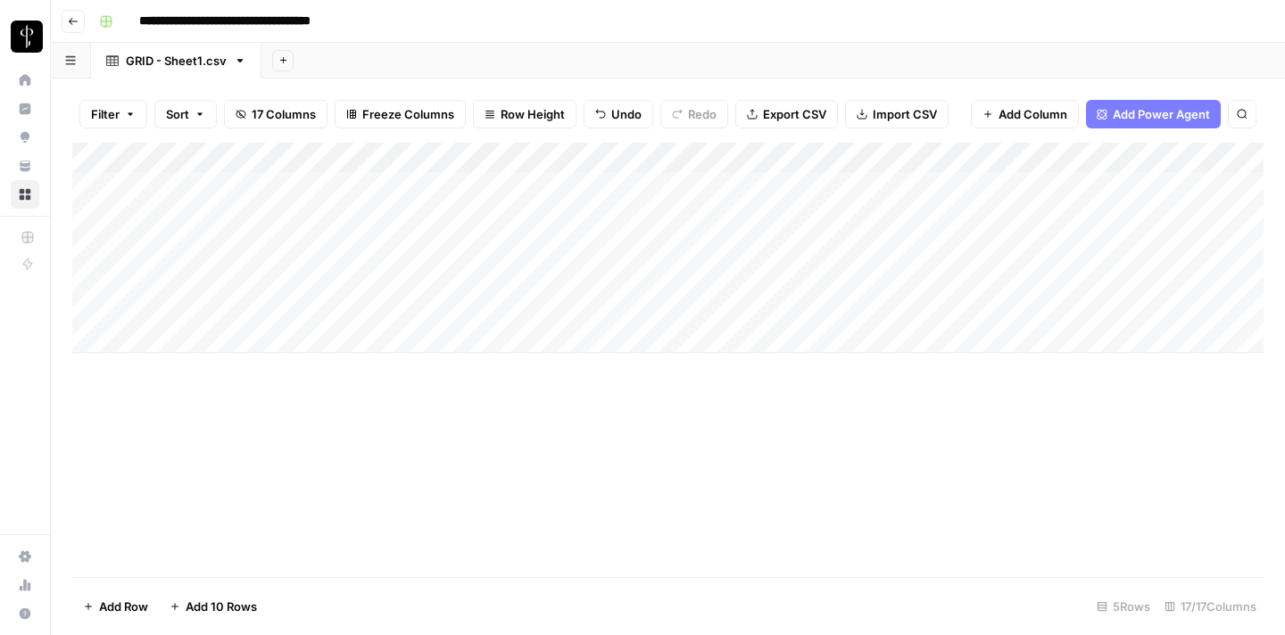
click at [386, 278] on div "Add Column" at bounding box center [667, 248] width 1191 height 211
click at [646, 267] on div "Add Column" at bounding box center [667, 248] width 1191 height 211
click at [747, 271] on div "Add Column" at bounding box center [667, 248] width 1191 height 211
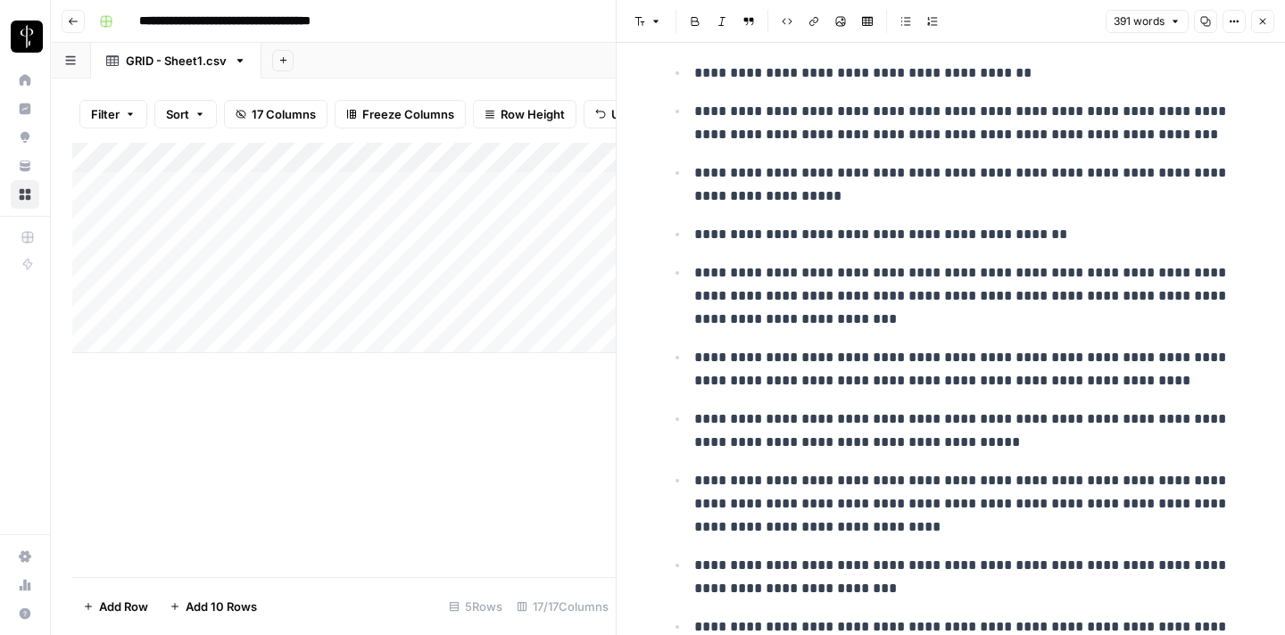
scroll to position [1867, 0]
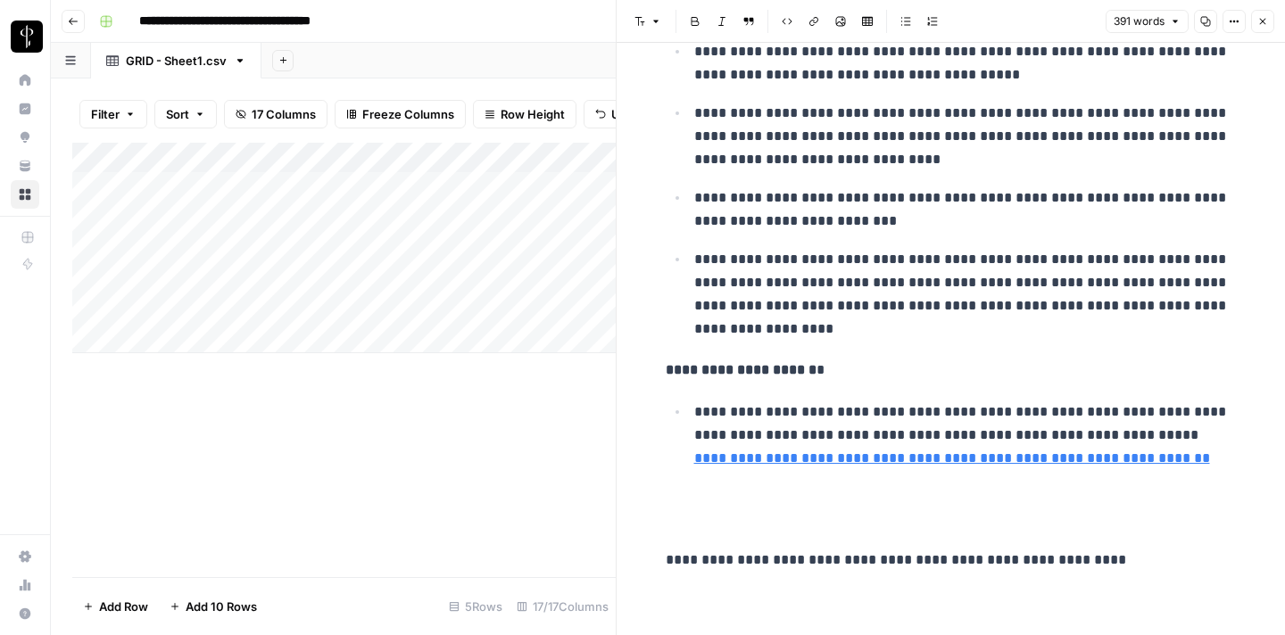
click at [530, 394] on div "Add Column" at bounding box center [343, 360] width 543 height 434
click at [1261, 24] on icon "button" at bounding box center [1262, 21] width 11 height 11
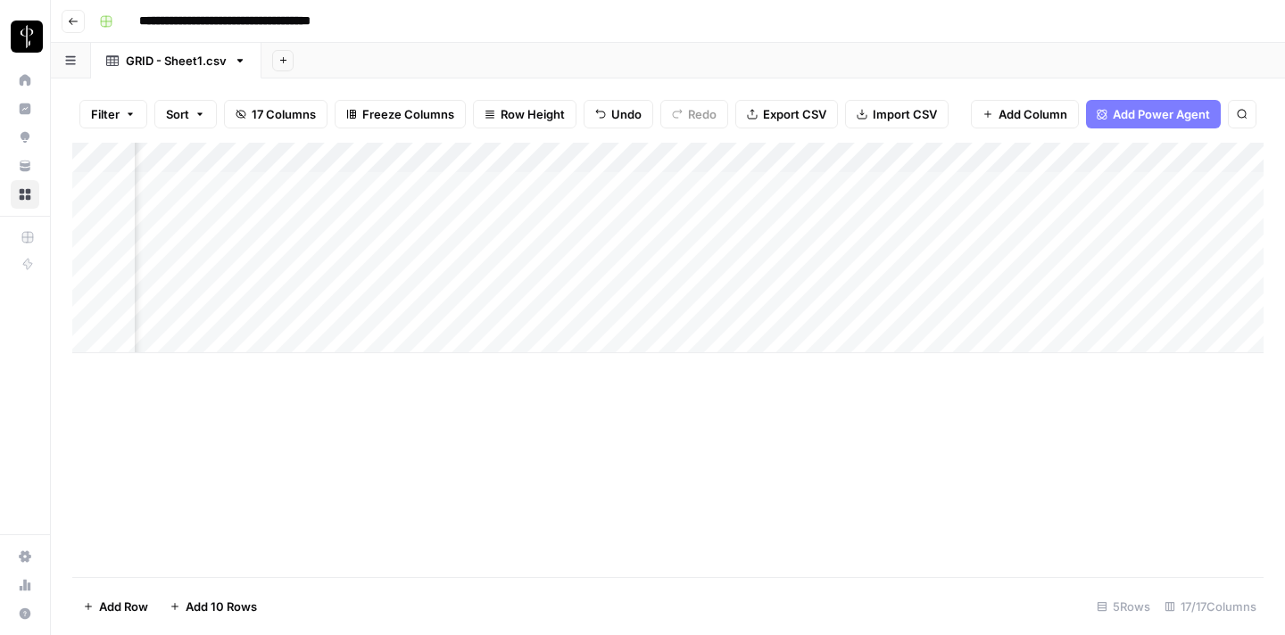
scroll to position [0, 534]
click at [608, 277] on div "Add Column" at bounding box center [667, 248] width 1191 height 211
click at [632, 279] on div "Add Column" at bounding box center [667, 248] width 1191 height 211
click at [679, 377] on div "Add Column" at bounding box center [667, 360] width 1191 height 434
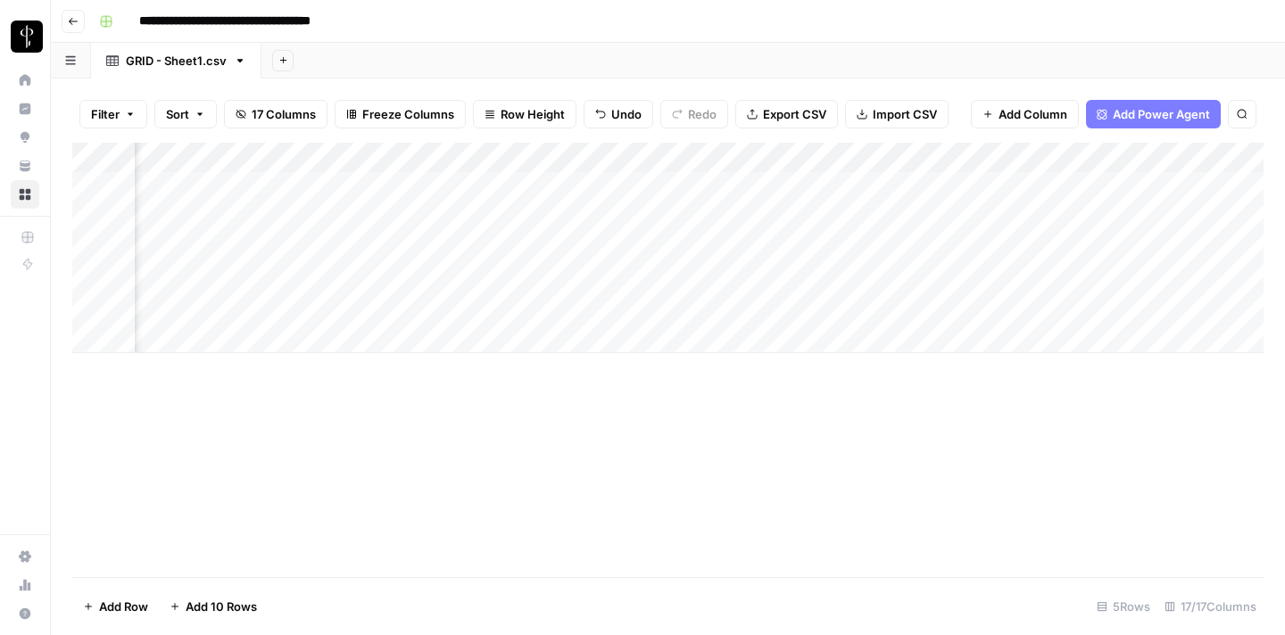
click at [535, 277] on div "Add Column" at bounding box center [667, 248] width 1191 height 211
click at [753, 279] on div "Add Column" at bounding box center [667, 248] width 1191 height 211
click at [907, 283] on div "Add Column" at bounding box center [667, 248] width 1191 height 211
click at [913, 276] on div "Add Column" at bounding box center [667, 248] width 1191 height 211
click at [912, 411] on div "Add Column" at bounding box center [667, 360] width 1191 height 434
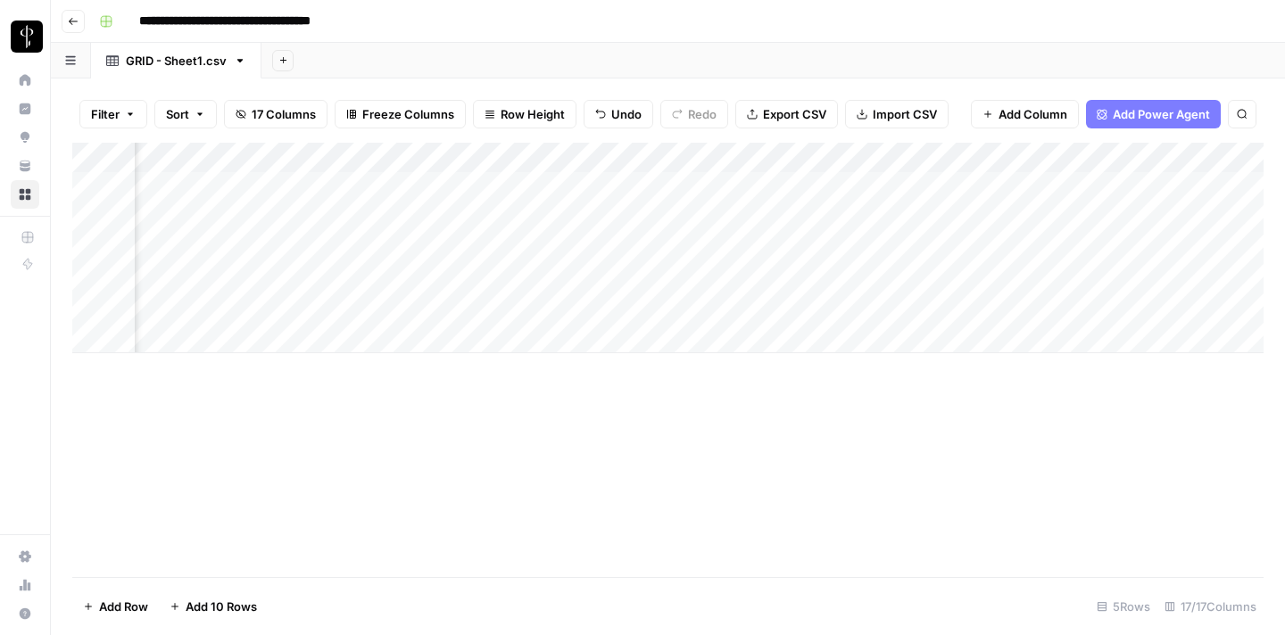
click at [900, 281] on div "Add Column" at bounding box center [667, 248] width 1191 height 211
type input "**********"
click at [903, 389] on div "Add Column" at bounding box center [667, 360] width 1191 height 434
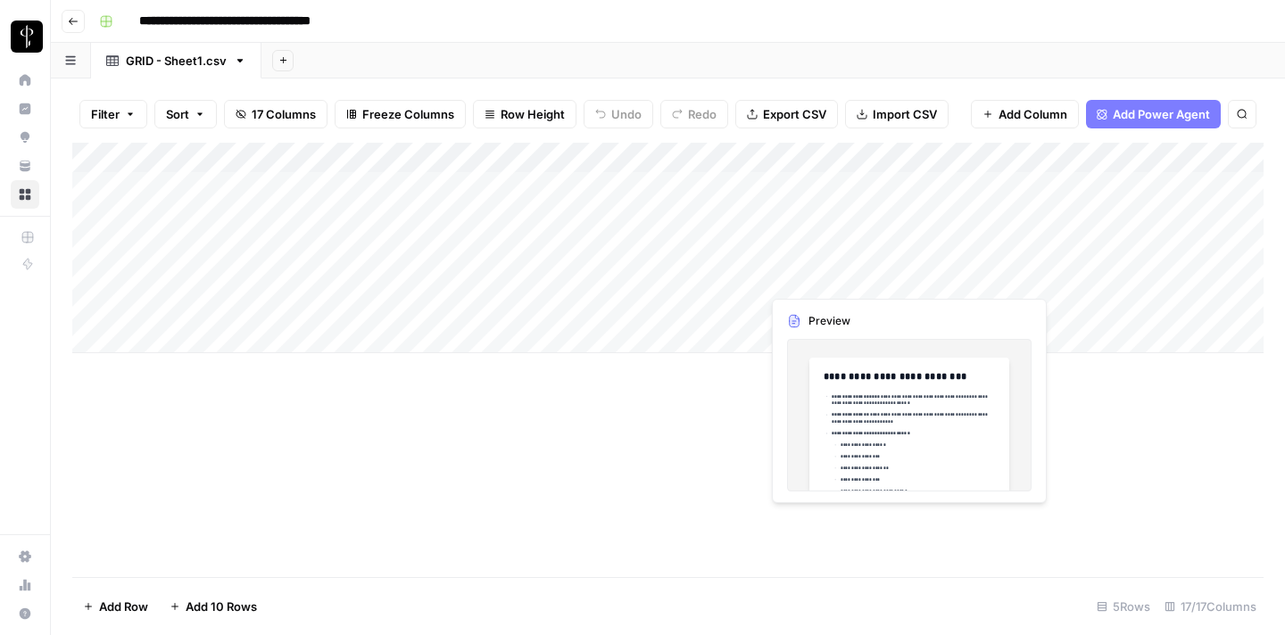
click at [827, 284] on div "Add Column" at bounding box center [667, 248] width 1191 height 211
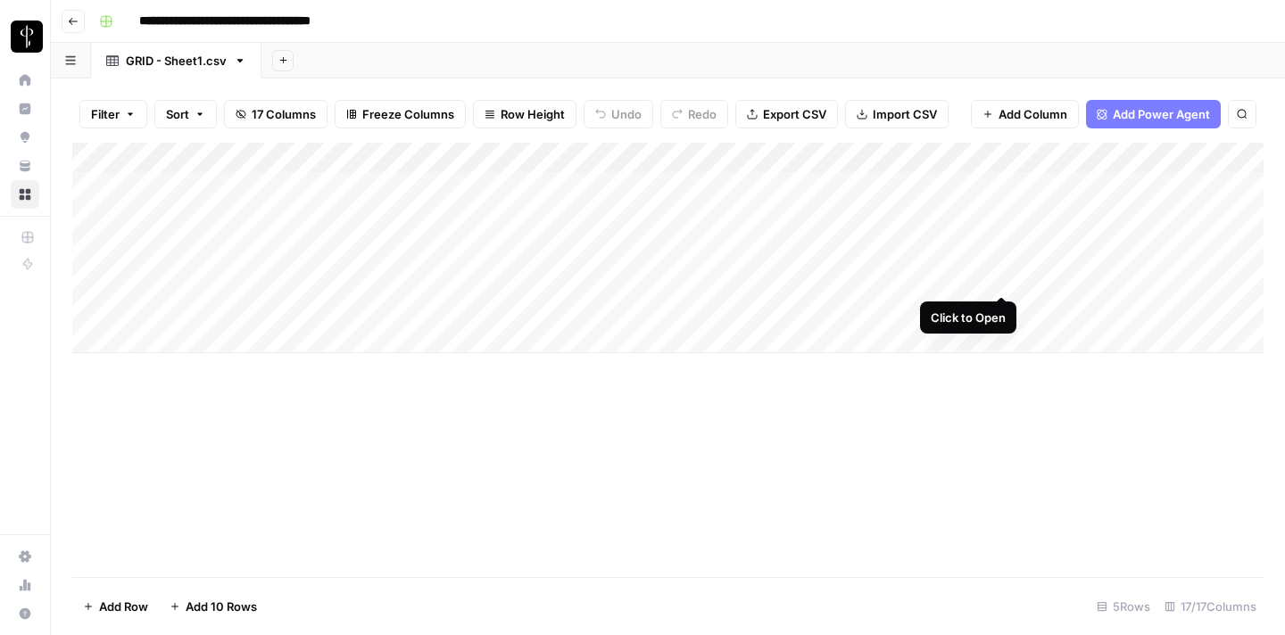
click at [997, 275] on div "Add Column" at bounding box center [667, 248] width 1191 height 211
click at [285, 303] on div "Add Column" at bounding box center [667, 248] width 1191 height 211
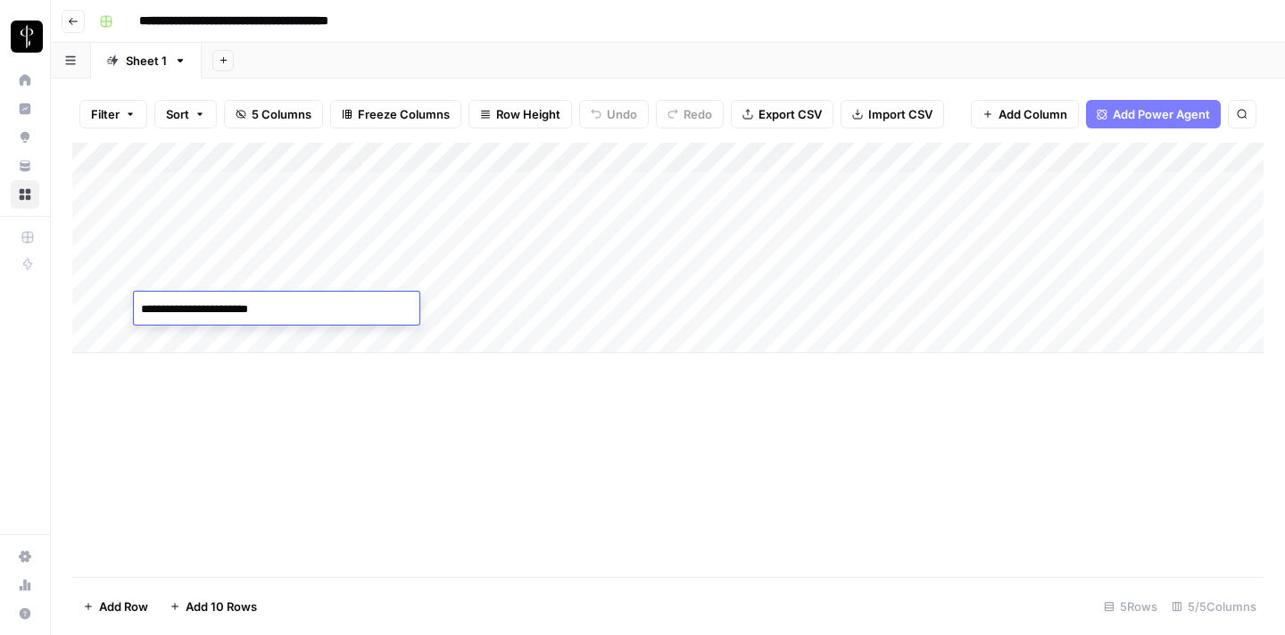
type textarea "**********"
click at [502, 303] on div "Add Column" at bounding box center [667, 248] width 1191 height 211
click at [577, 315] on div "Add Column" at bounding box center [667, 248] width 1191 height 211
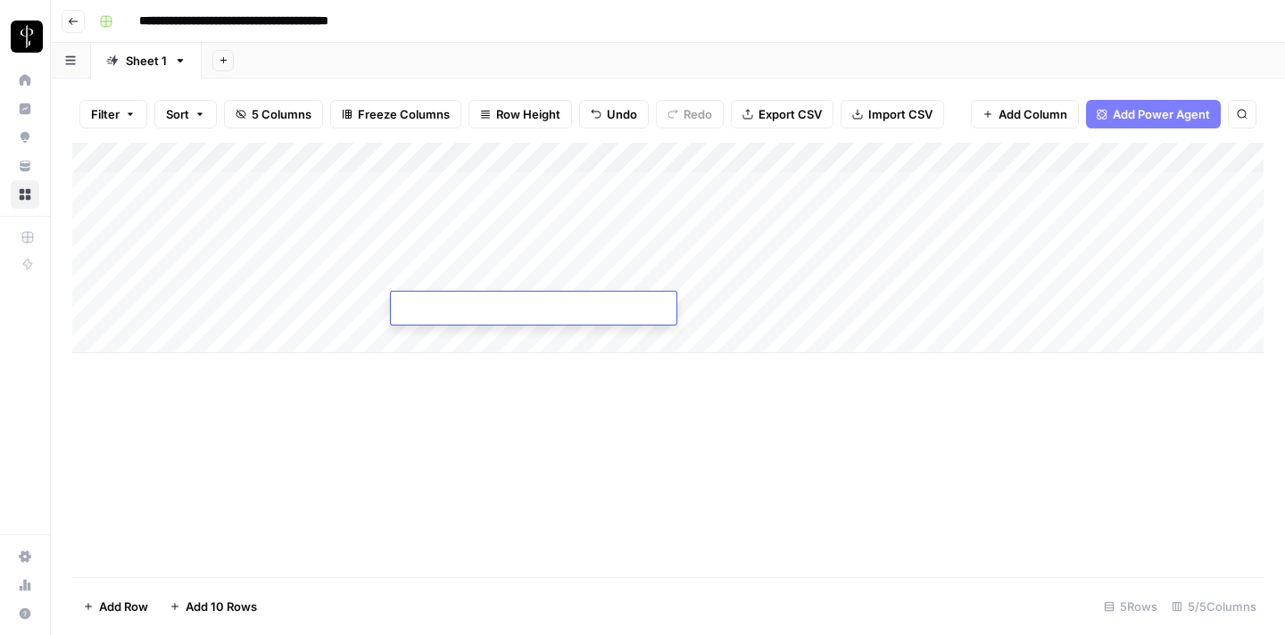
type textarea "**********"
click at [747, 308] on div "Add Column" at bounding box center [667, 248] width 1191 height 211
click at [370, 306] on div "Add Column" at bounding box center [667, 248] width 1191 height 211
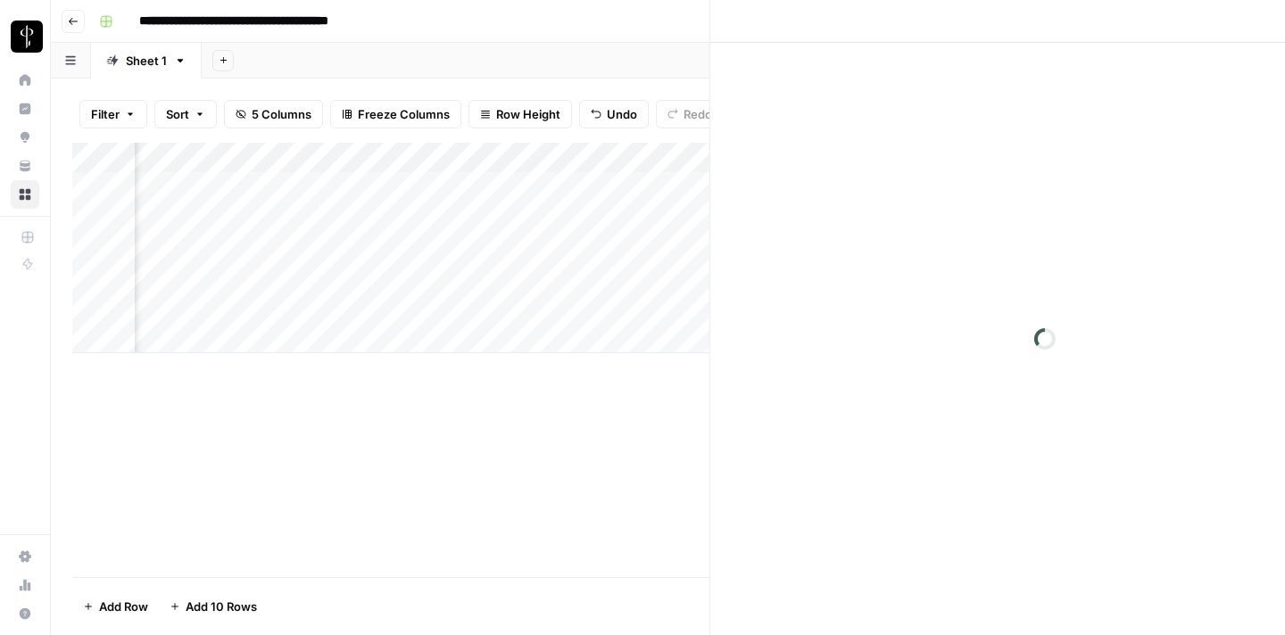
scroll to position [0, 292]
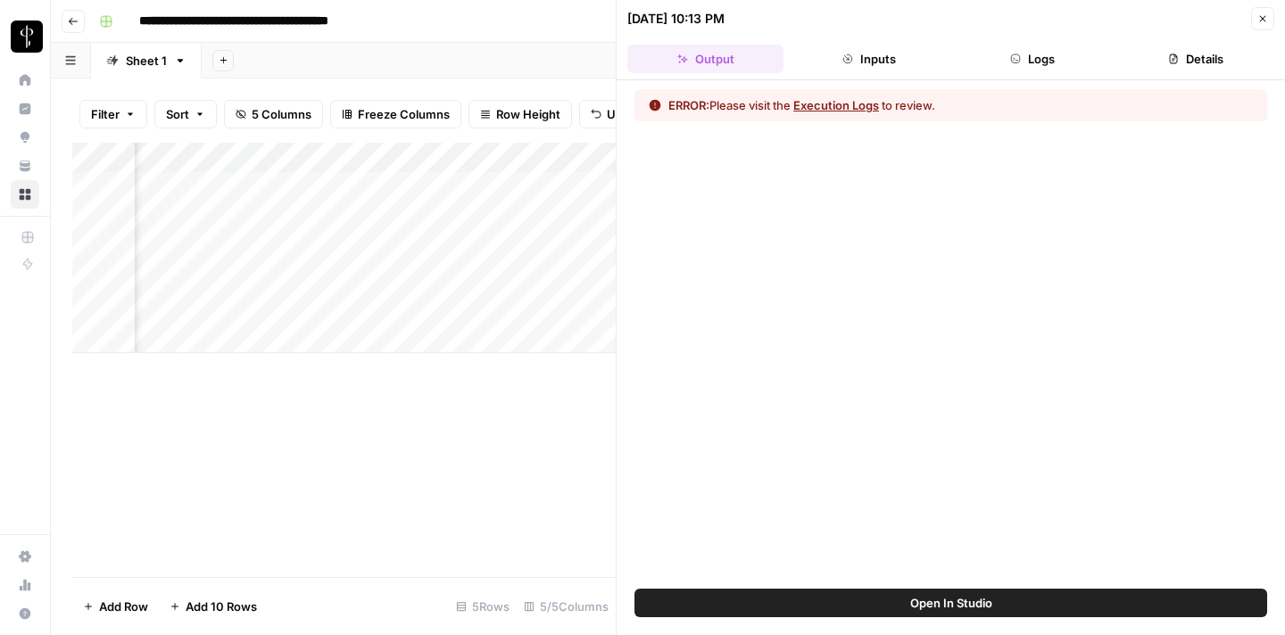
click at [856, 107] on button "Execution Logs" at bounding box center [836, 105] width 86 height 18
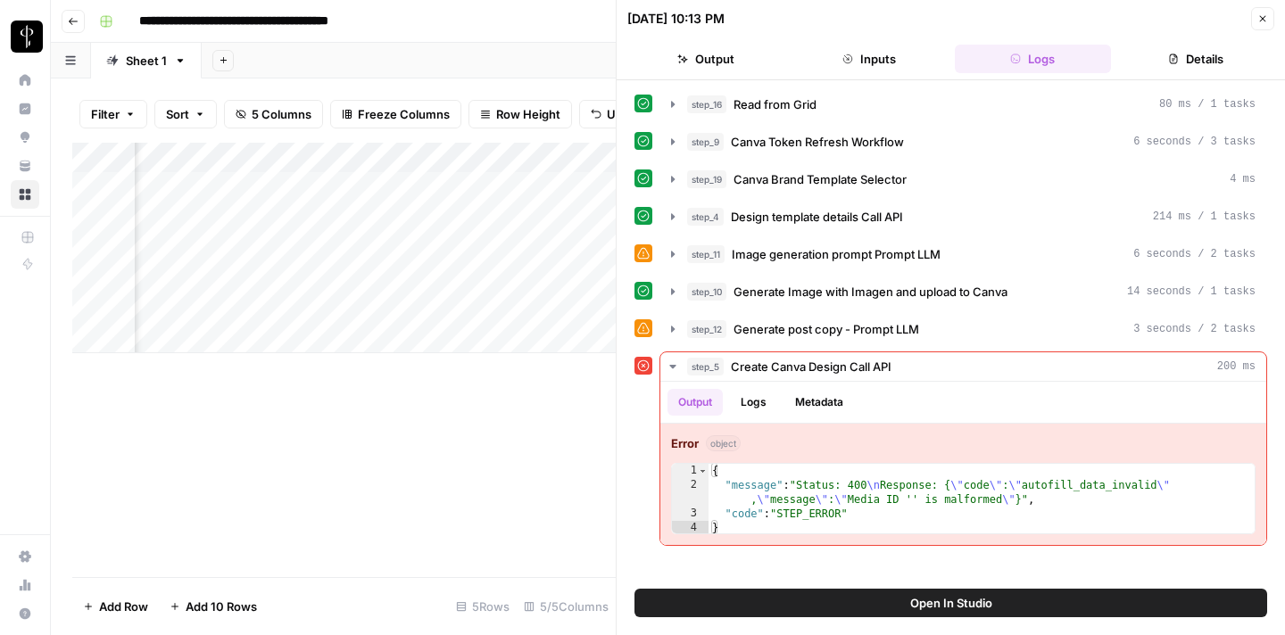
click at [858, 608] on button "Open In Studio" at bounding box center [950, 603] width 633 height 29
click at [1266, 13] on icon "button" at bounding box center [1262, 18] width 11 height 11
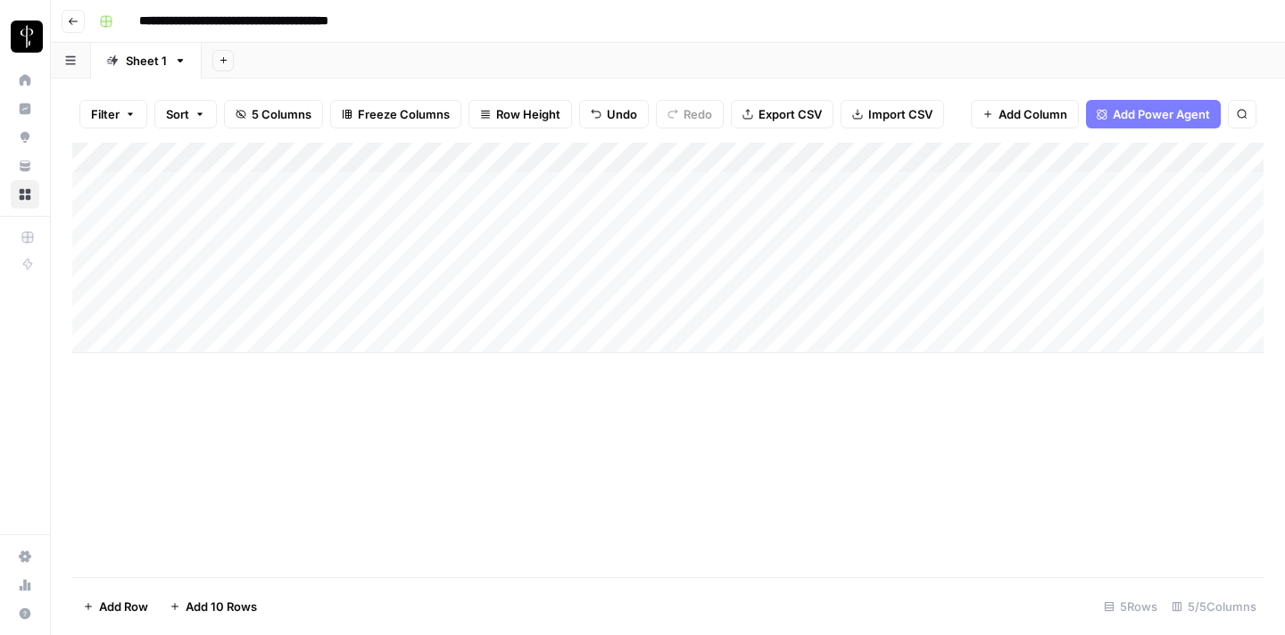
click at [516, 310] on div "Add Column" at bounding box center [667, 248] width 1191 height 211
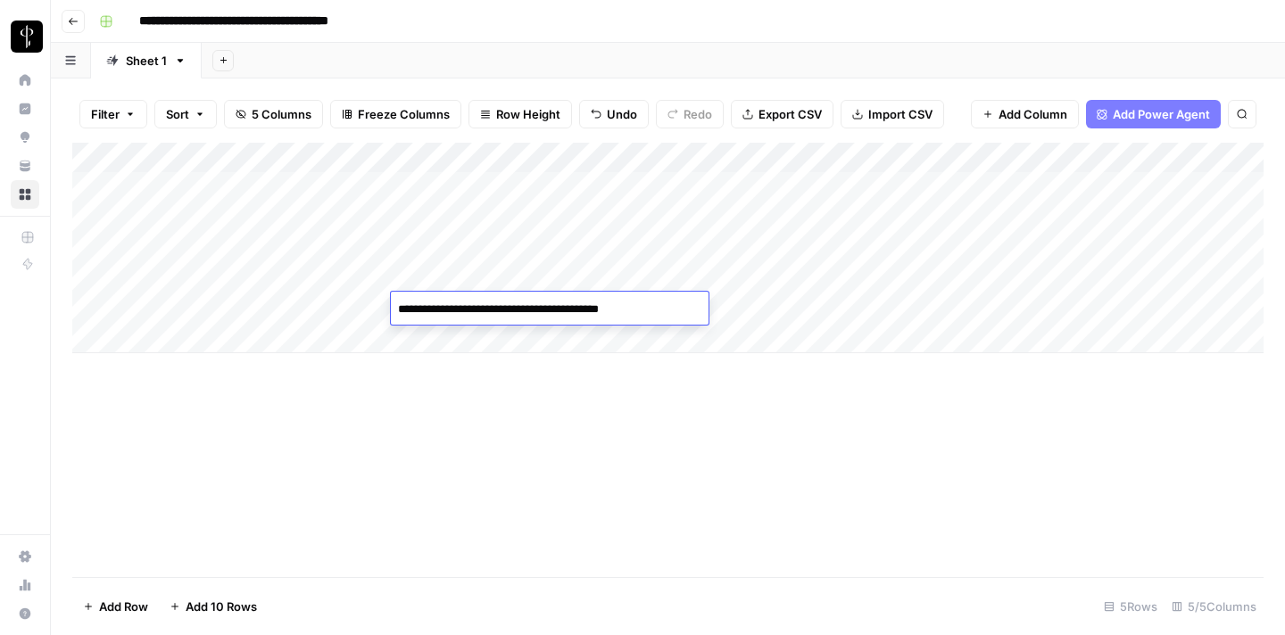
drag, startPoint x: 496, startPoint y: 310, endPoint x: 555, endPoint y: 310, distance: 58.9
click at [555, 310] on textarea "**********" at bounding box center [533, 309] width 285 height 25
click at [592, 306] on textarea "**********" at bounding box center [533, 309] width 285 height 25
type textarea "**********"
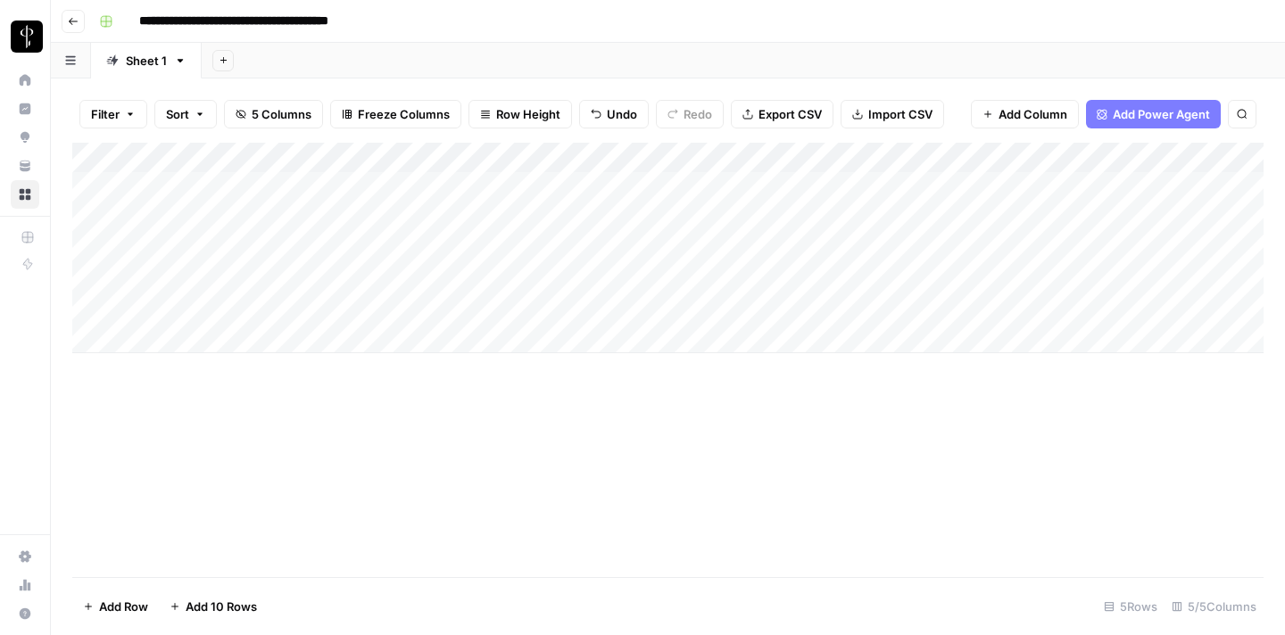
click at [688, 326] on div "Add Column" at bounding box center [667, 248] width 1191 height 211
click at [688, 315] on div "Add Column" at bounding box center [667, 263] width 1191 height 241
click at [580, 308] on div "Add Column" at bounding box center [667, 263] width 1191 height 241
click at [699, 313] on div "Add Column" at bounding box center [667, 263] width 1191 height 241
click at [508, 322] on div "Add Column" at bounding box center [667, 263] width 1191 height 241
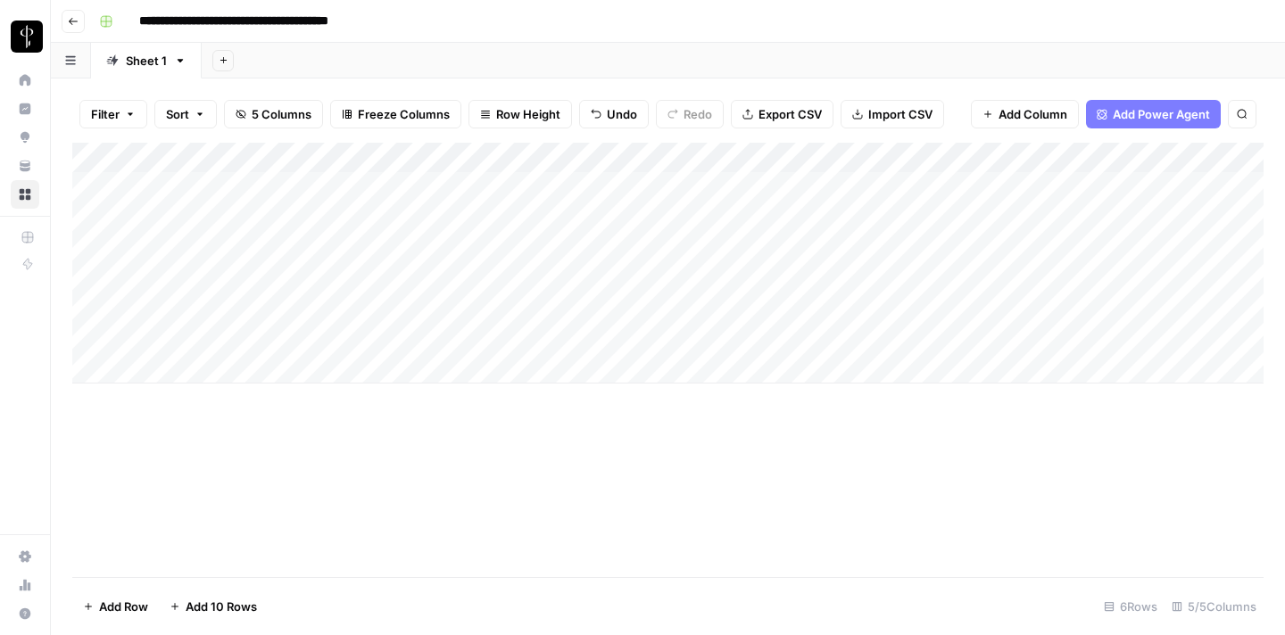
click at [699, 308] on div "Add Column" at bounding box center [667, 263] width 1191 height 241
click at [542, 307] on div "Add Column" at bounding box center [667, 263] width 1191 height 241
click at [247, 308] on div "Add Column" at bounding box center [667, 263] width 1191 height 241
click at [269, 344] on div "Add Column" at bounding box center [667, 263] width 1191 height 241
click at [445, 307] on div "Add Column" at bounding box center [667, 263] width 1191 height 241
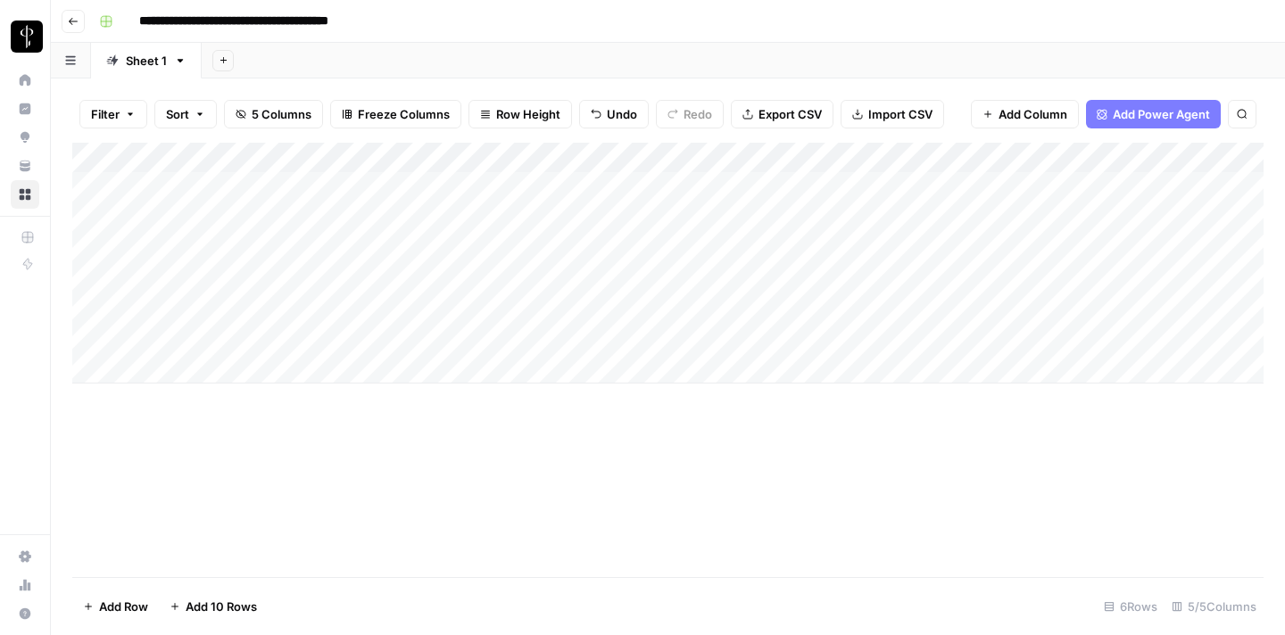
click at [459, 339] on div "Add Column" at bounding box center [667, 263] width 1191 height 241
click at [892, 340] on div "Add Column" at bounding box center [667, 263] width 1191 height 241
